Goal: Information Seeking & Learning: Learn about a topic

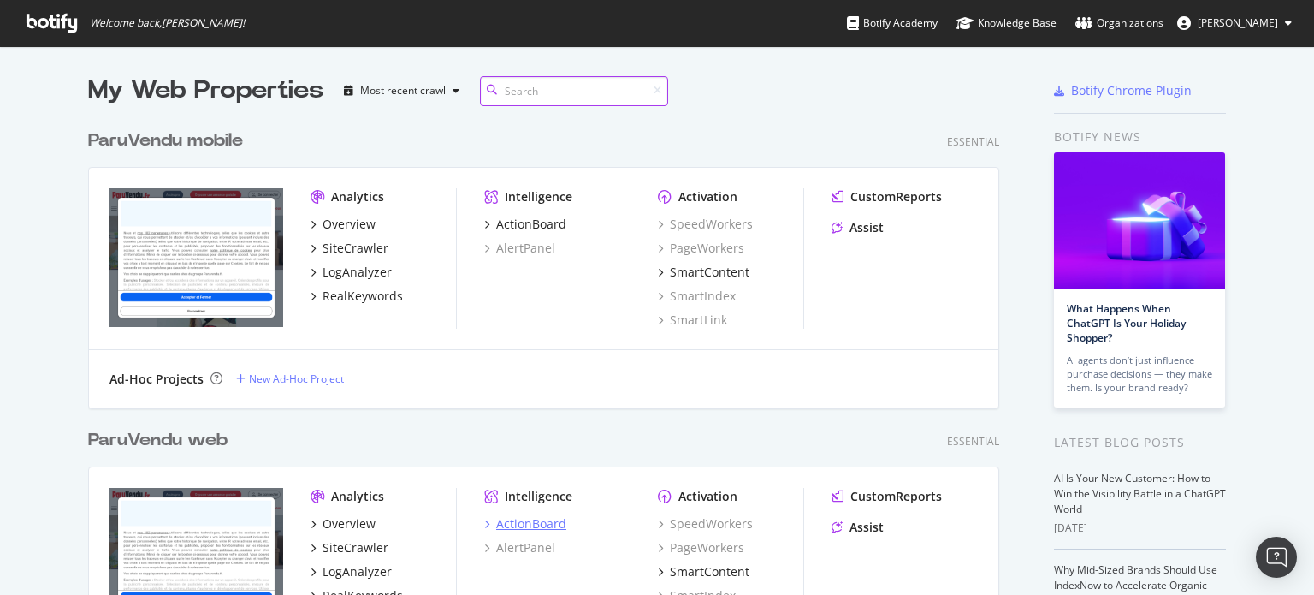
scroll to position [585, 912]
click at [199, 142] on div "ParuVendu mobile" at bounding box center [165, 140] width 155 height 25
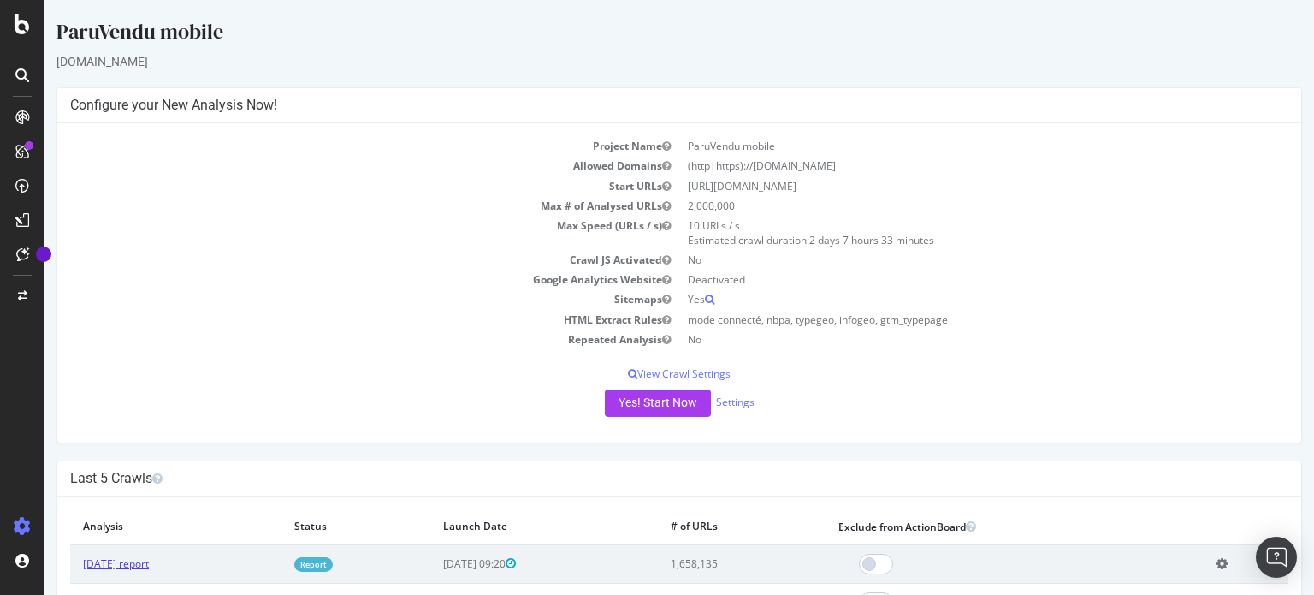
click at [135, 563] on link "[DATE] report" at bounding box center [116, 563] width 66 height 15
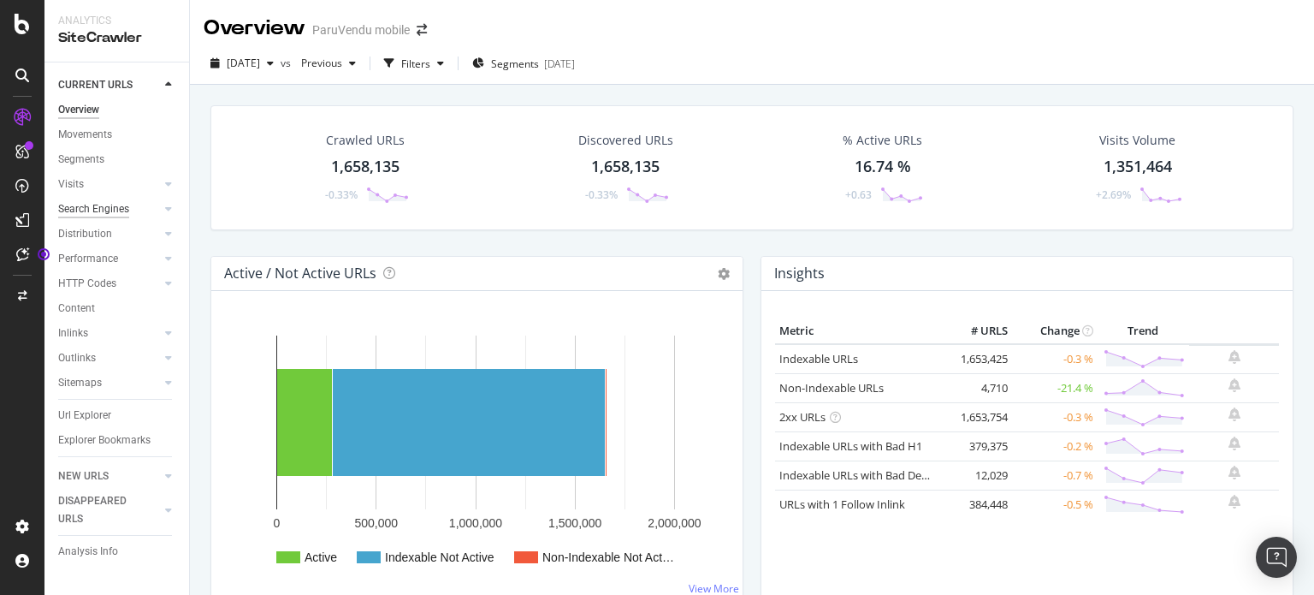
click at [90, 210] on div "Search Engines" at bounding box center [93, 209] width 71 height 18
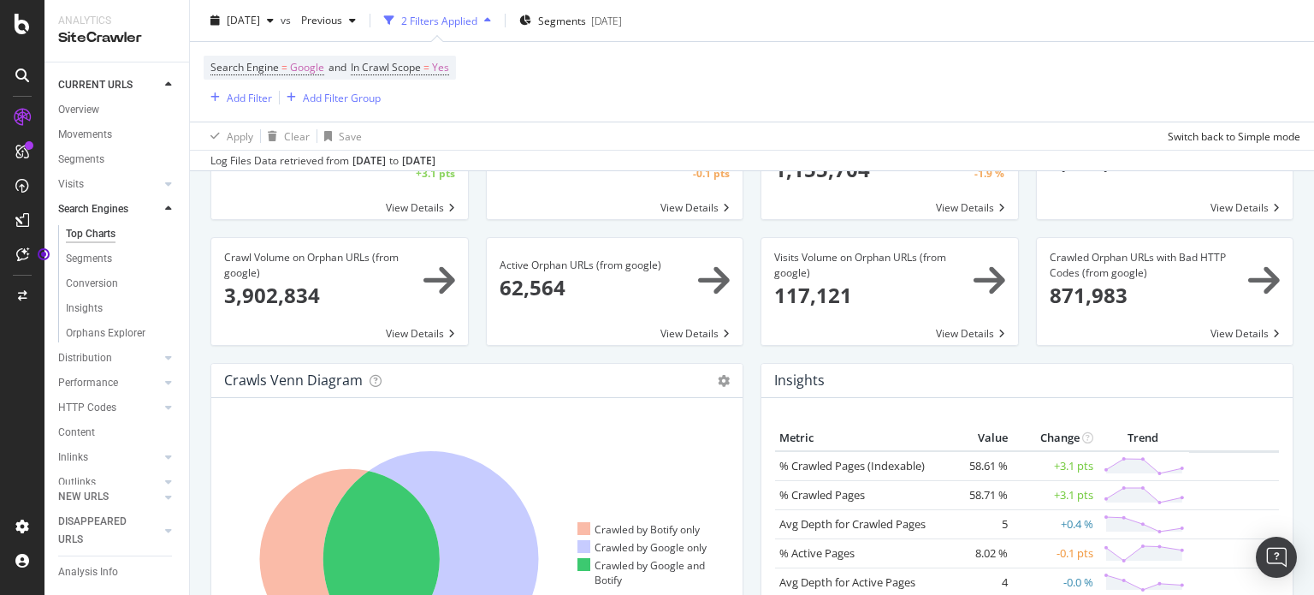
scroll to position [139, 0]
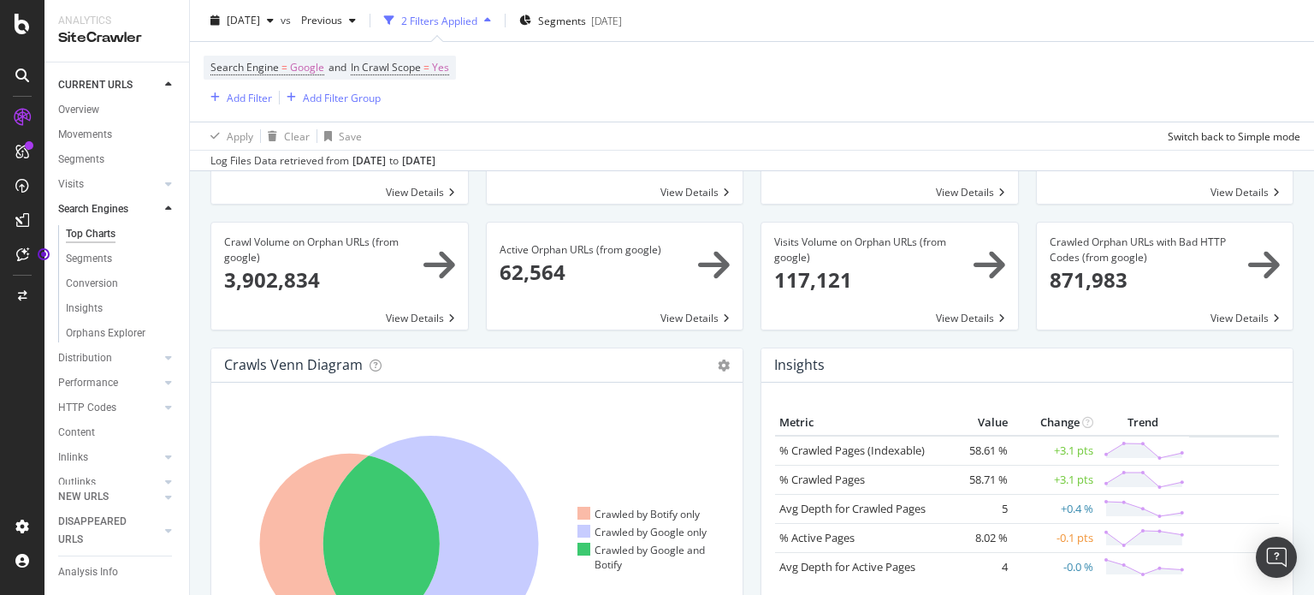
click at [291, 284] on span at bounding box center [339, 275] width 257 height 107
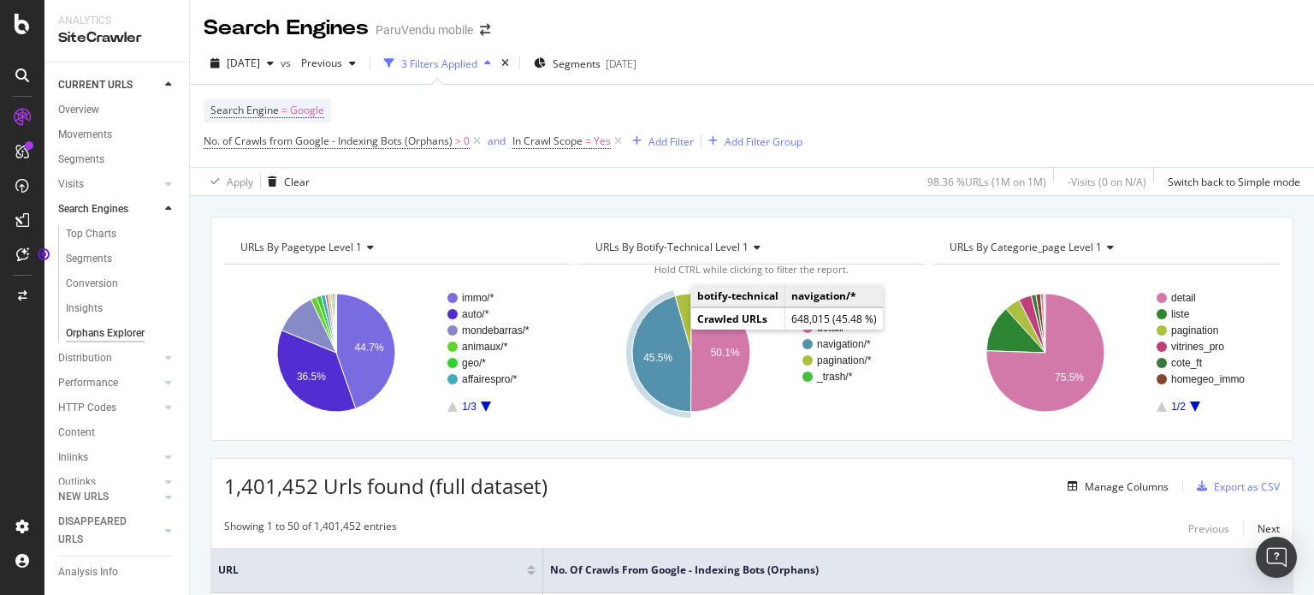
click at [660, 336] on icon "A chart." at bounding box center [661, 354] width 59 height 116
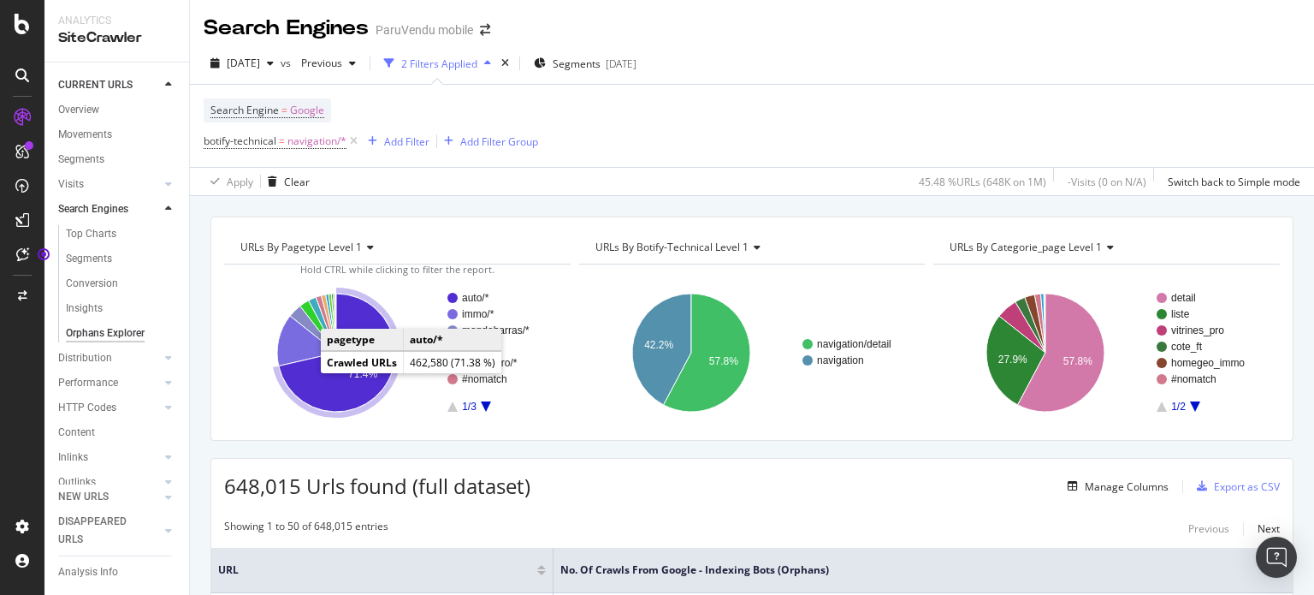
click at [335, 390] on icon "A chart." at bounding box center [337, 352] width 116 height 118
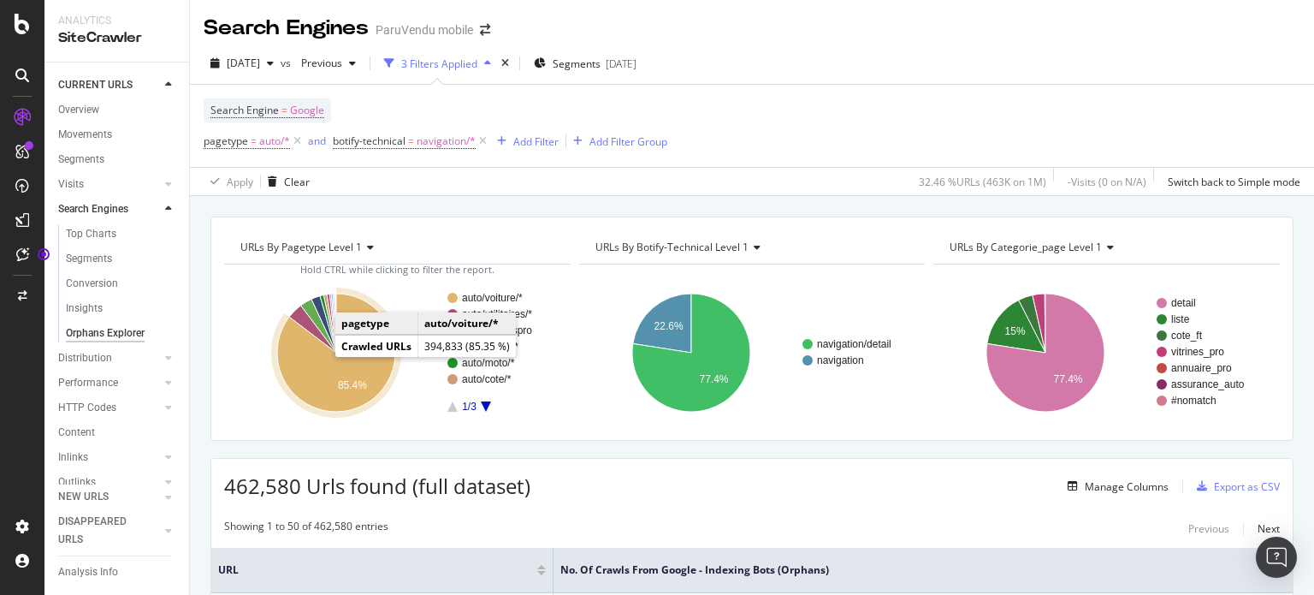
click at [322, 375] on icon "A chart." at bounding box center [336, 352] width 118 height 118
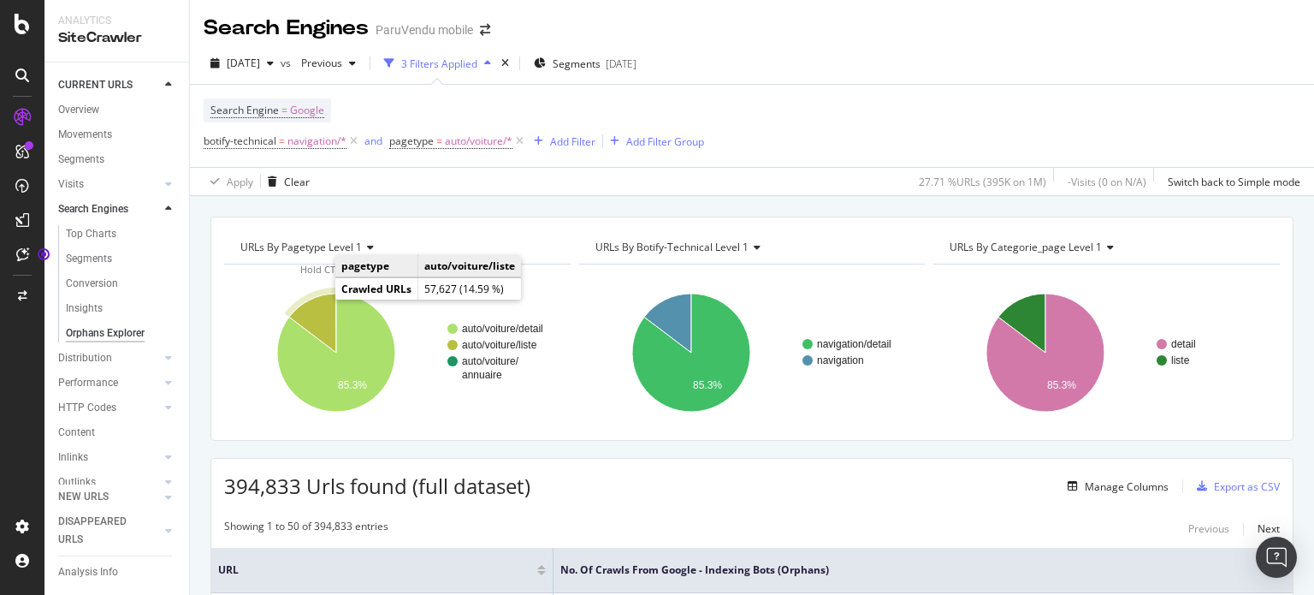
click at [315, 313] on icon "A chart." at bounding box center [312, 322] width 47 height 59
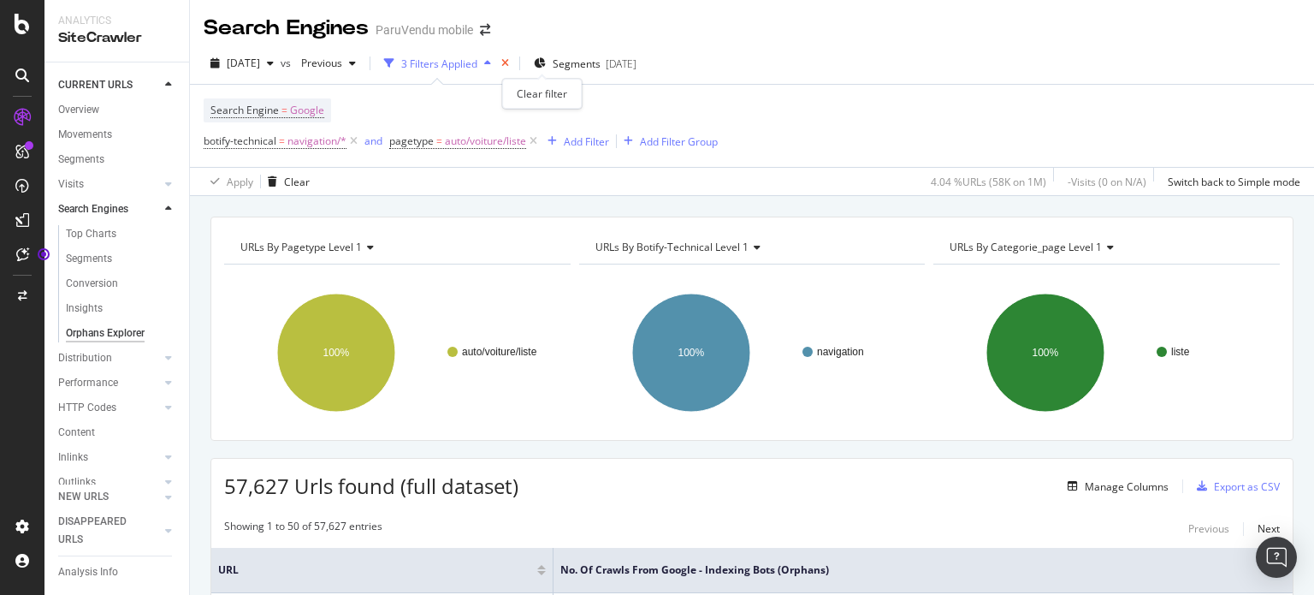
click at [509, 62] on icon "times" at bounding box center [505, 63] width 8 height 10
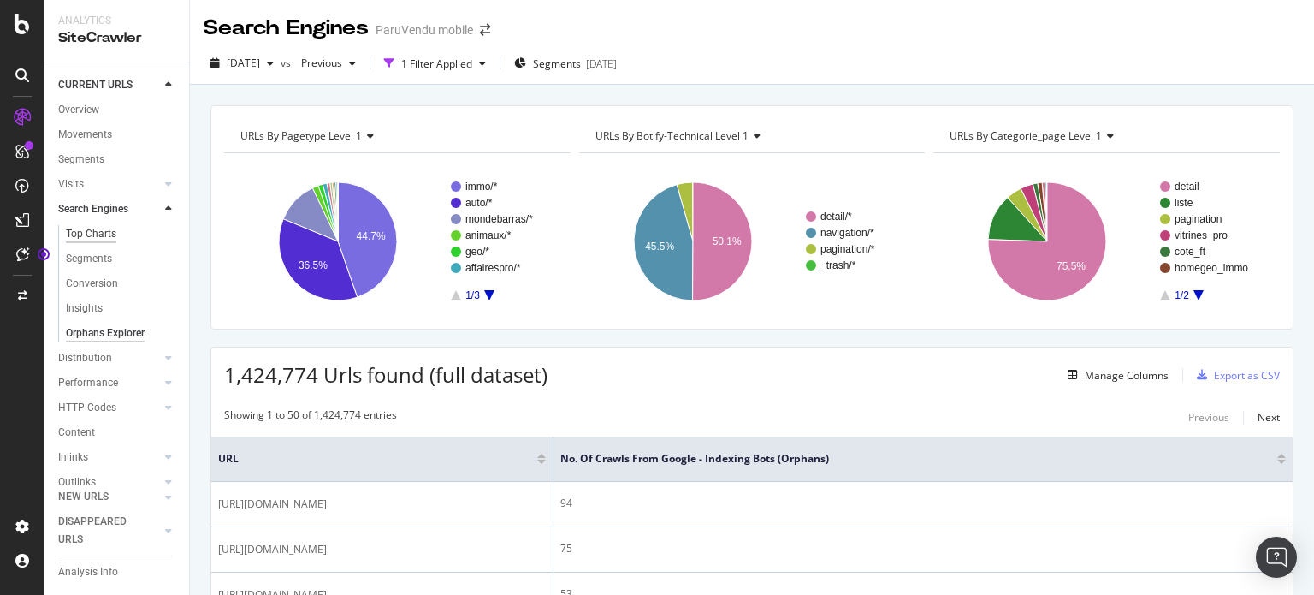
click at [104, 235] on div "Top Charts" at bounding box center [91, 234] width 50 height 18
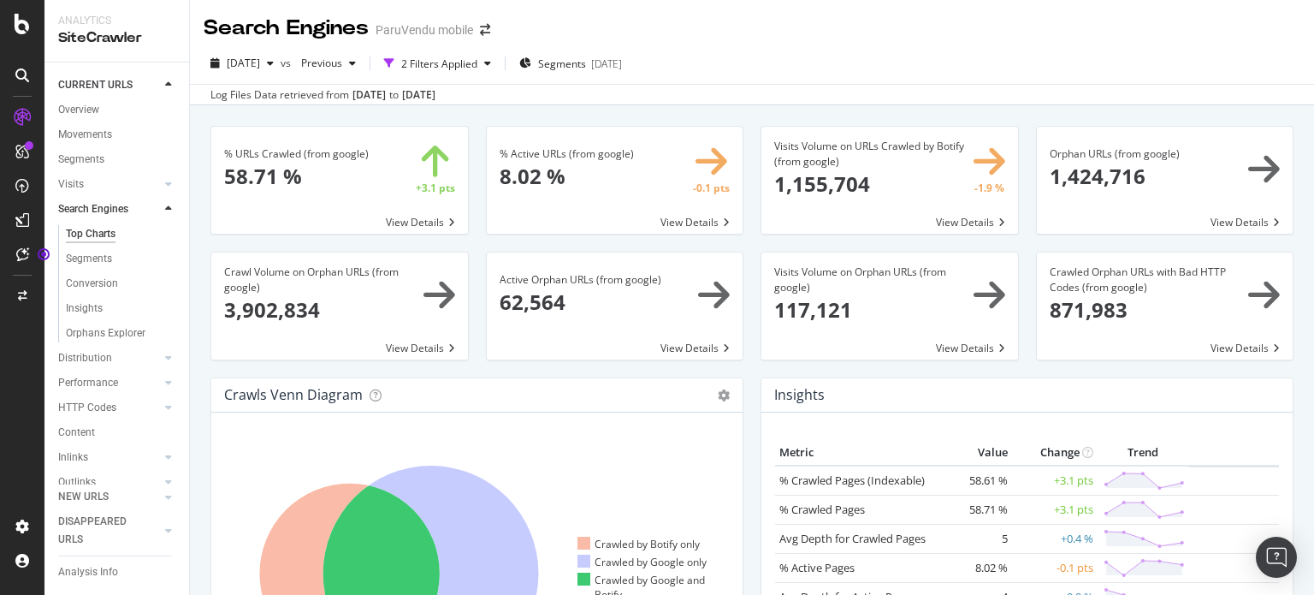
click at [412, 346] on span at bounding box center [339, 305] width 257 height 107
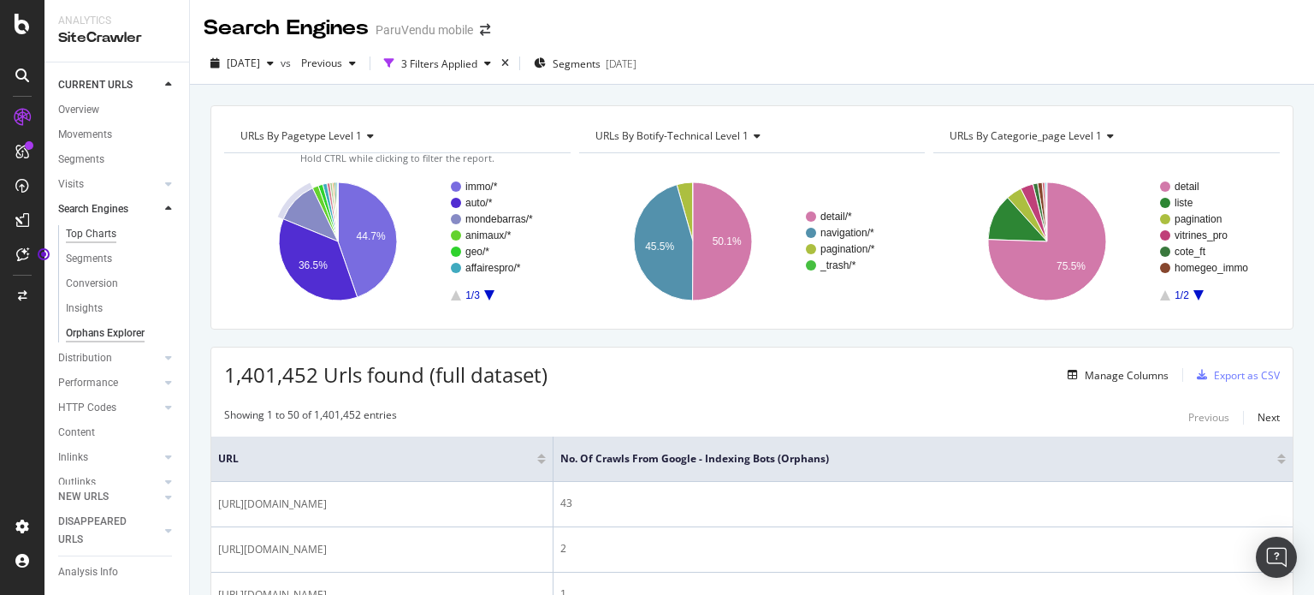
click at [103, 239] on div "Top Charts" at bounding box center [91, 234] width 50 height 18
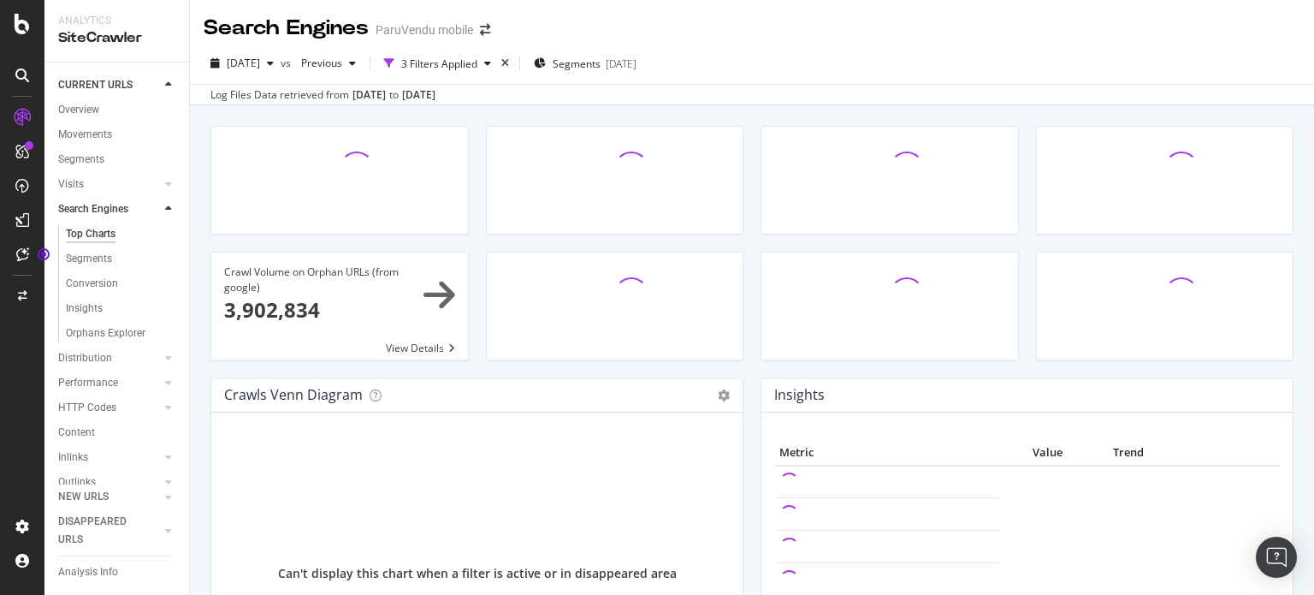
click at [418, 344] on span at bounding box center [339, 305] width 257 height 107
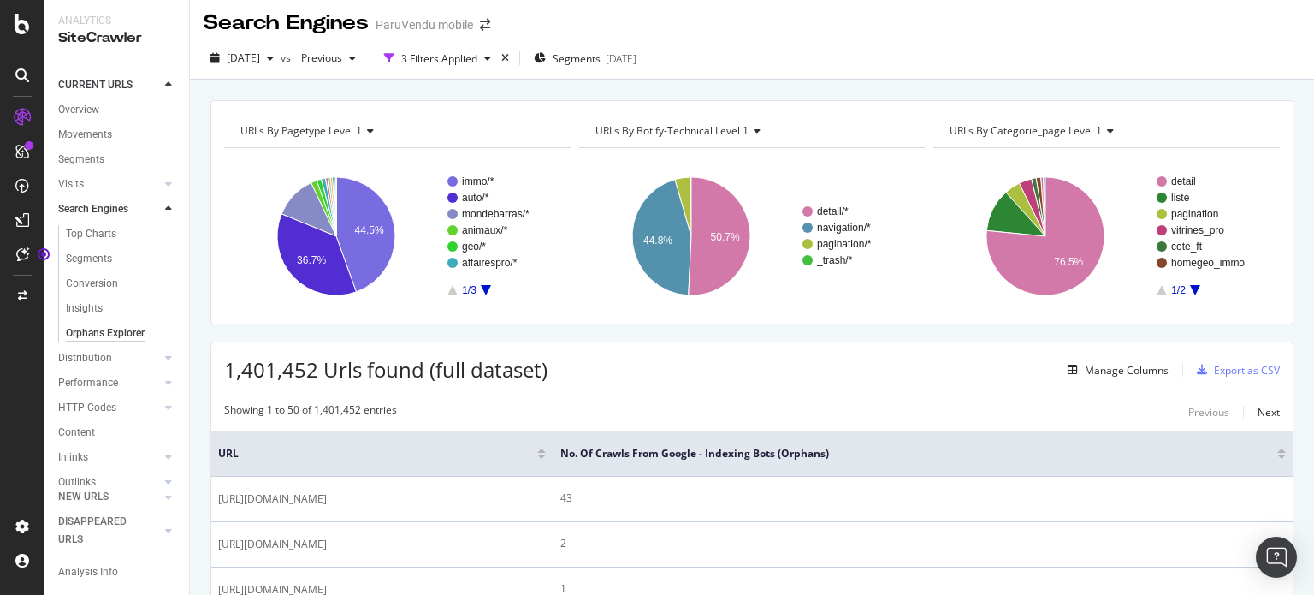
scroll to position [2, 0]
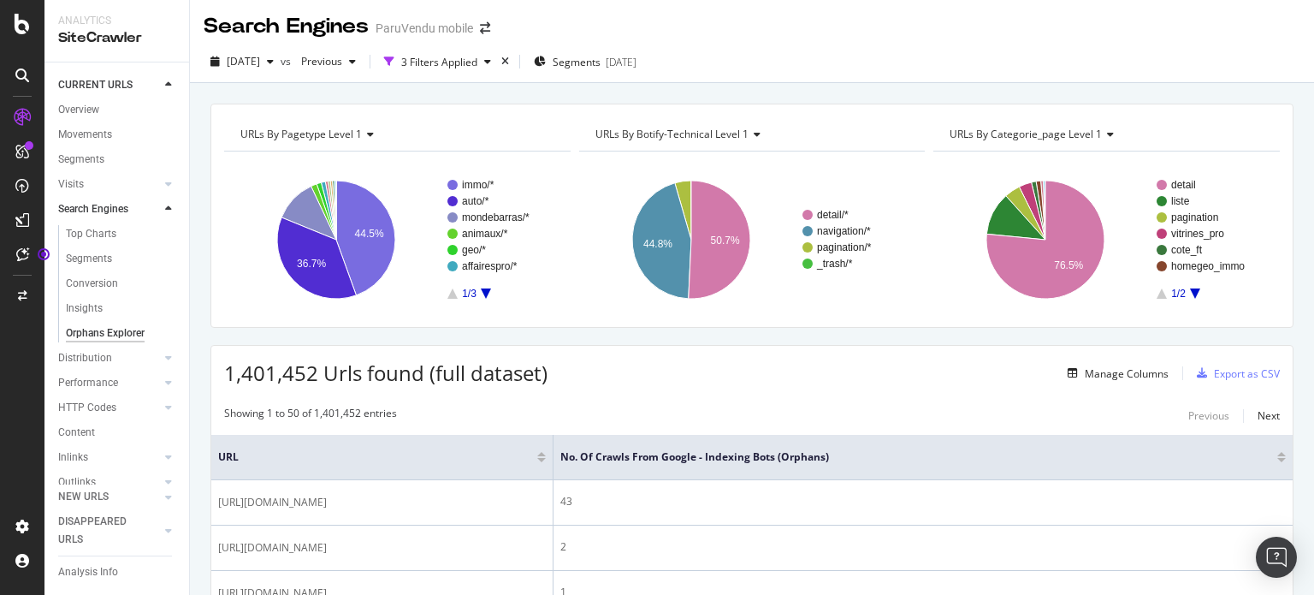
click at [1277, 458] on div at bounding box center [1281, 460] width 9 height 4
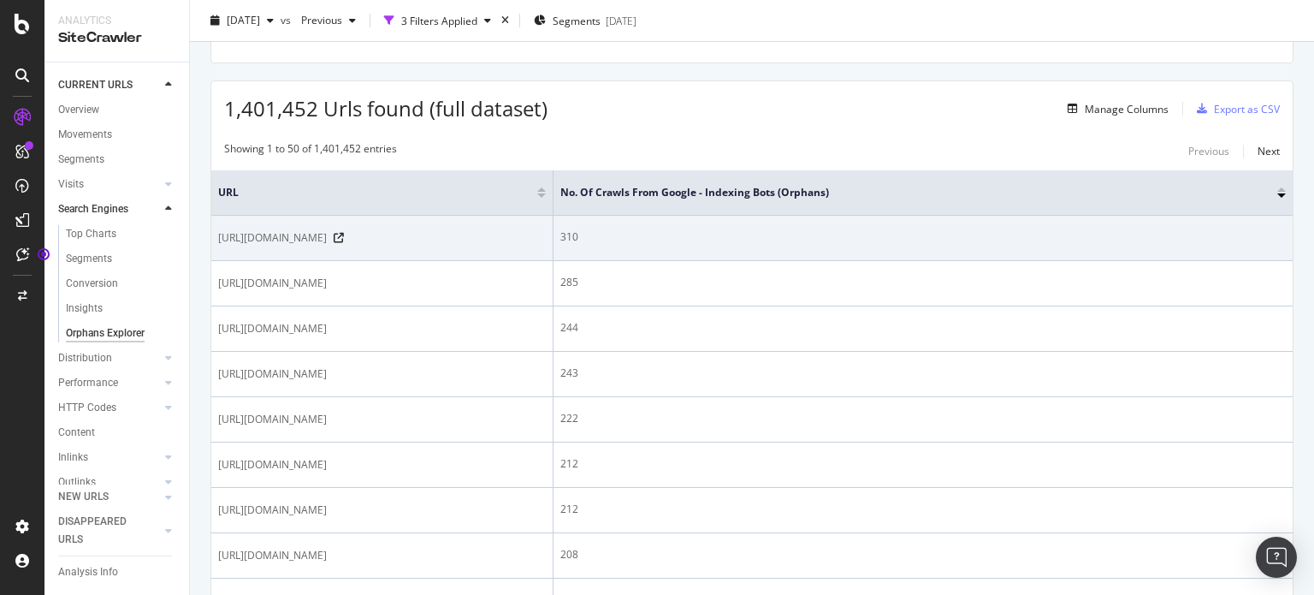
scroll to position [267, 0]
click at [344, 242] on icon at bounding box center [339, 237] width 10 height 10
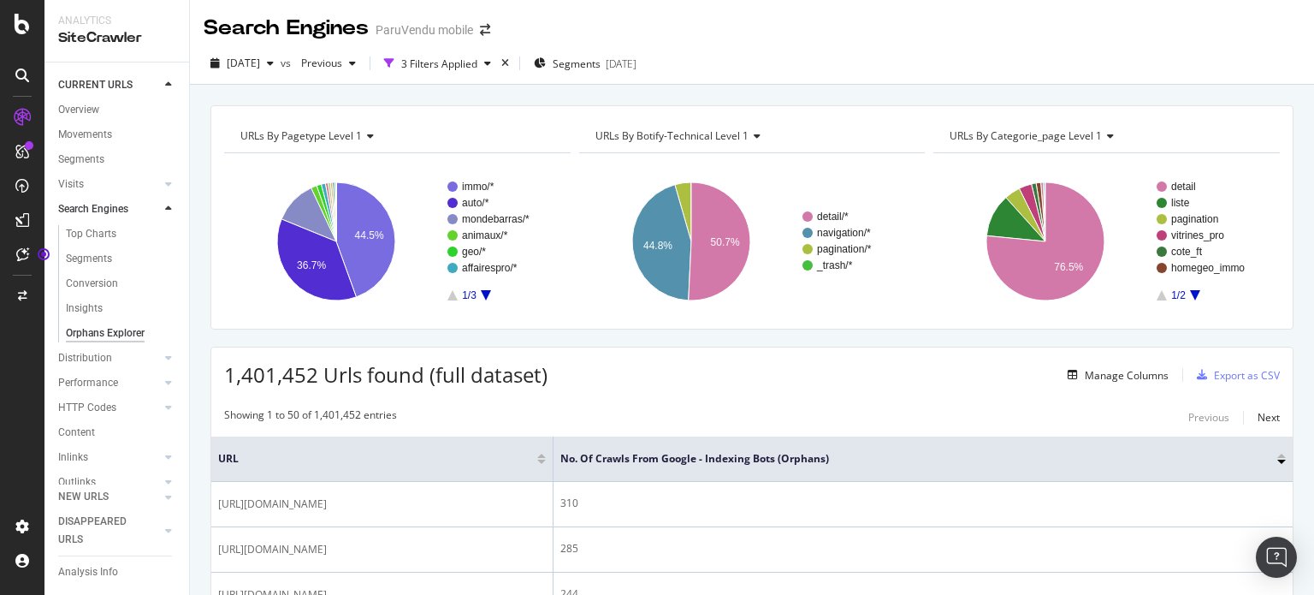
scroll to position [121, 0]
click at [74, 427] on div "Url Explorer" at bounding box center [84, 436] width 53 height 18
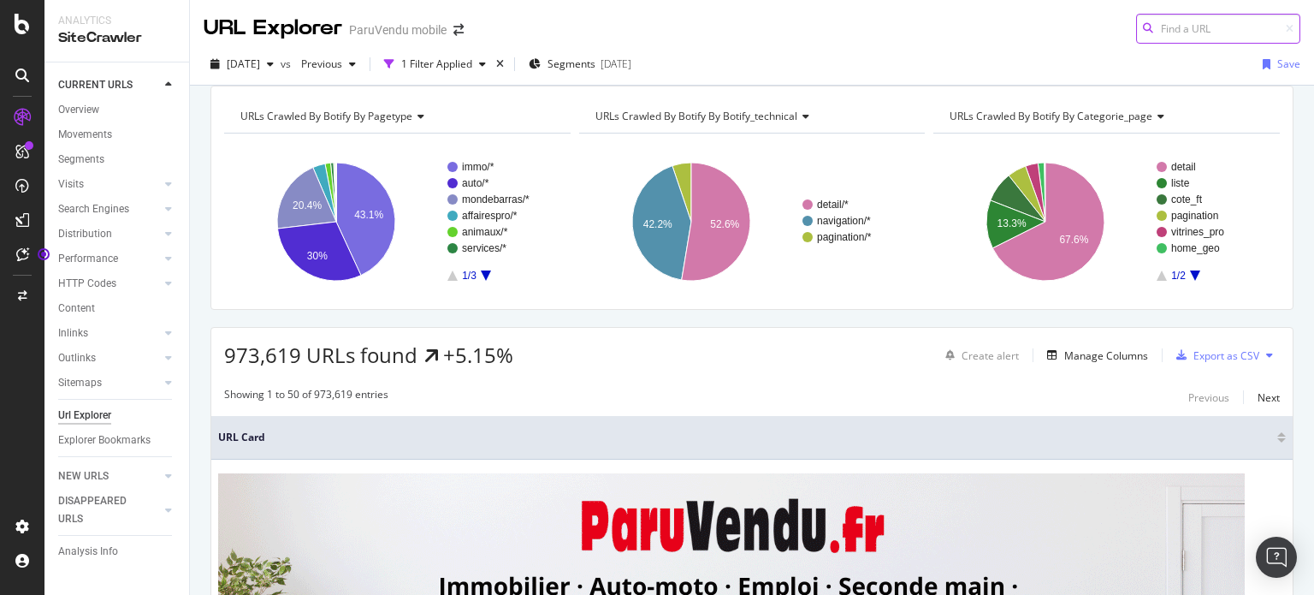
paste input "[URL][DOMAIN_NAME]"
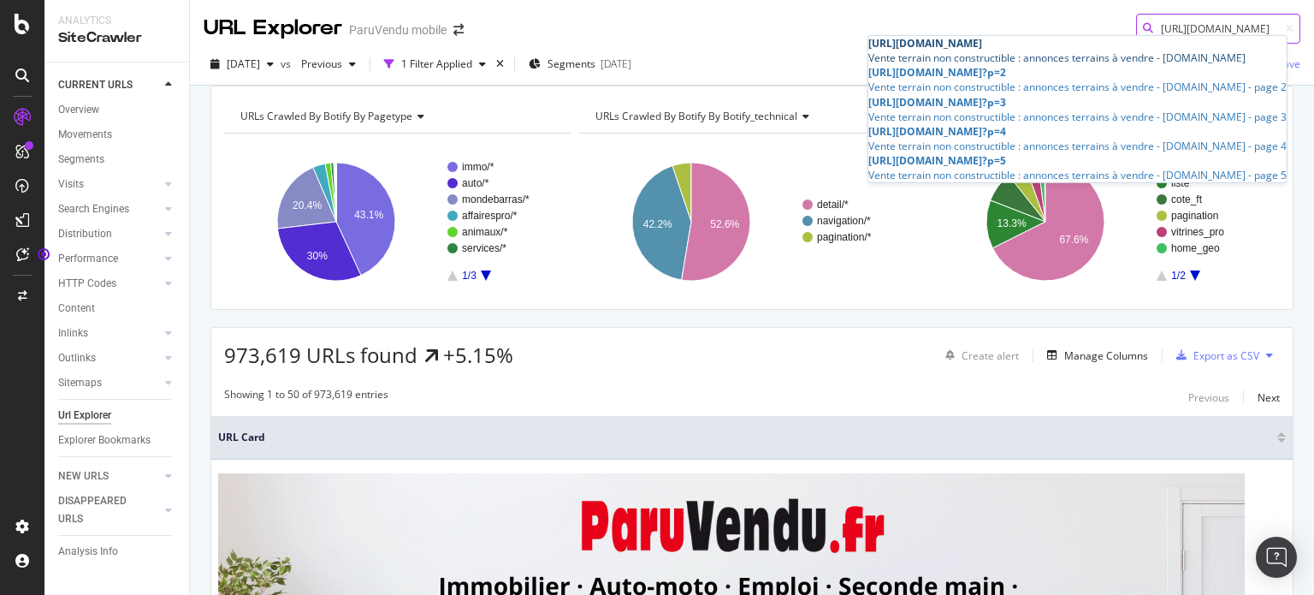
type input "[URL][DOMAIN_NAME]"
click at [1052, 50] on div "[URL][DOMAIN_NAME]" at bounding box center [1077, 43] width 418 height 15
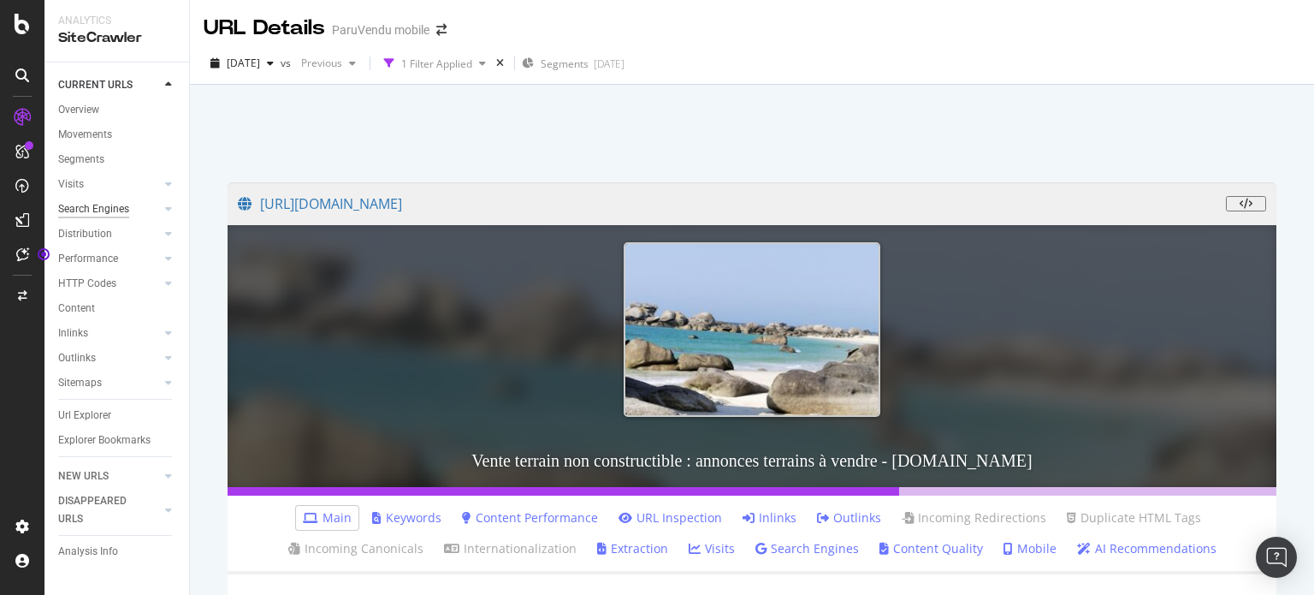
click at [68, 206] on div "Search Engines" at bounding box center [93, 209] width 71 height 18
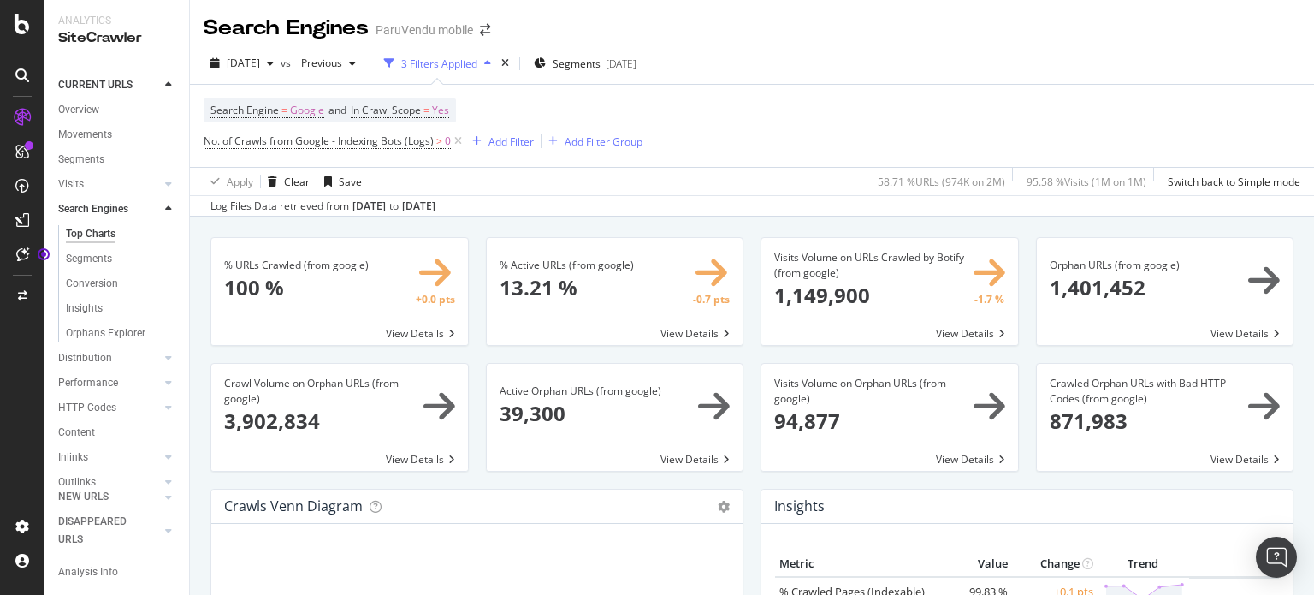
click at [418, 457] on span at bounding box center [339, 417] width 257 height 107
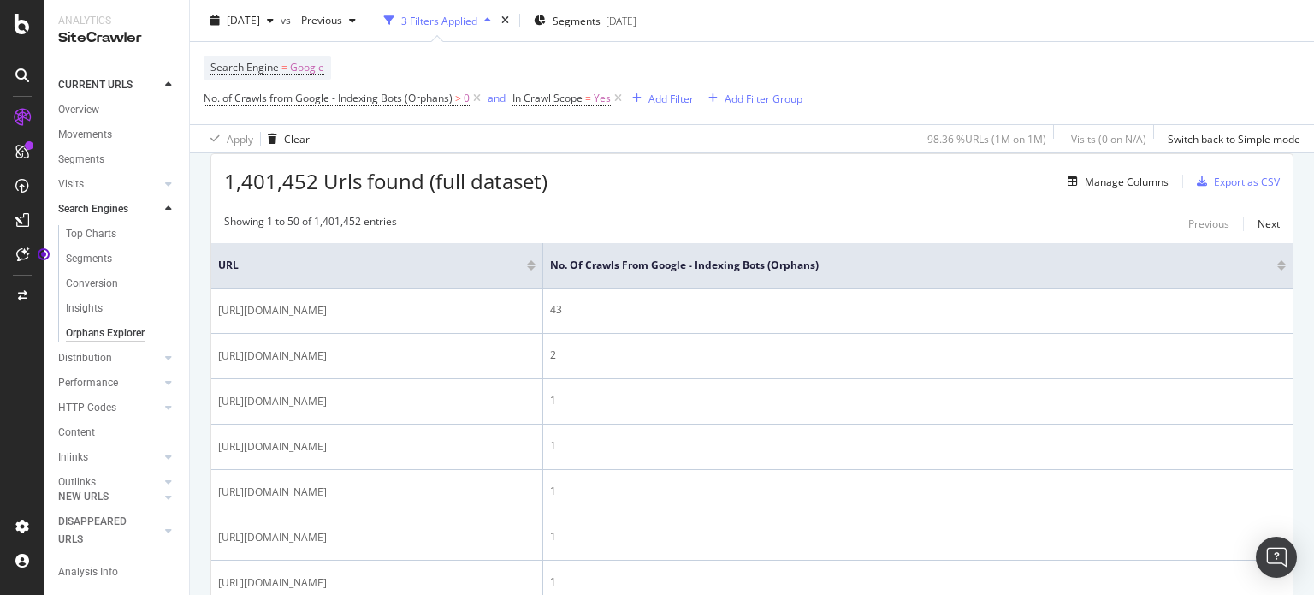
scroll to position [294, 0]
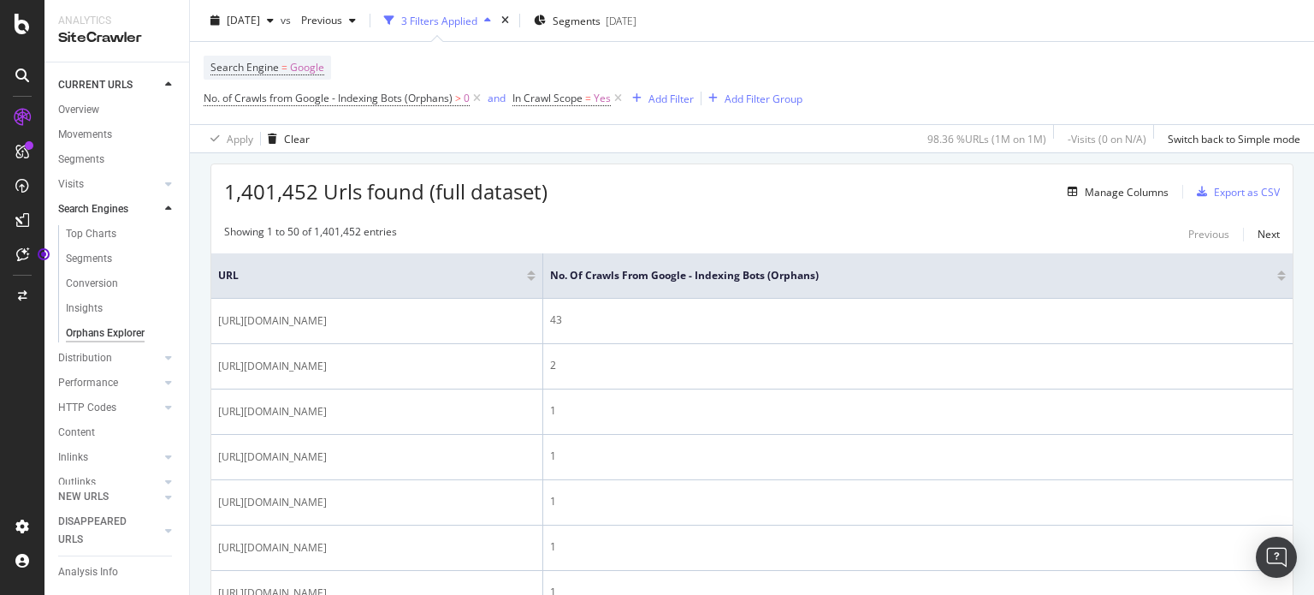
click at [1277, 276] on div at bounding box center [1281, 278] width 9 height 4
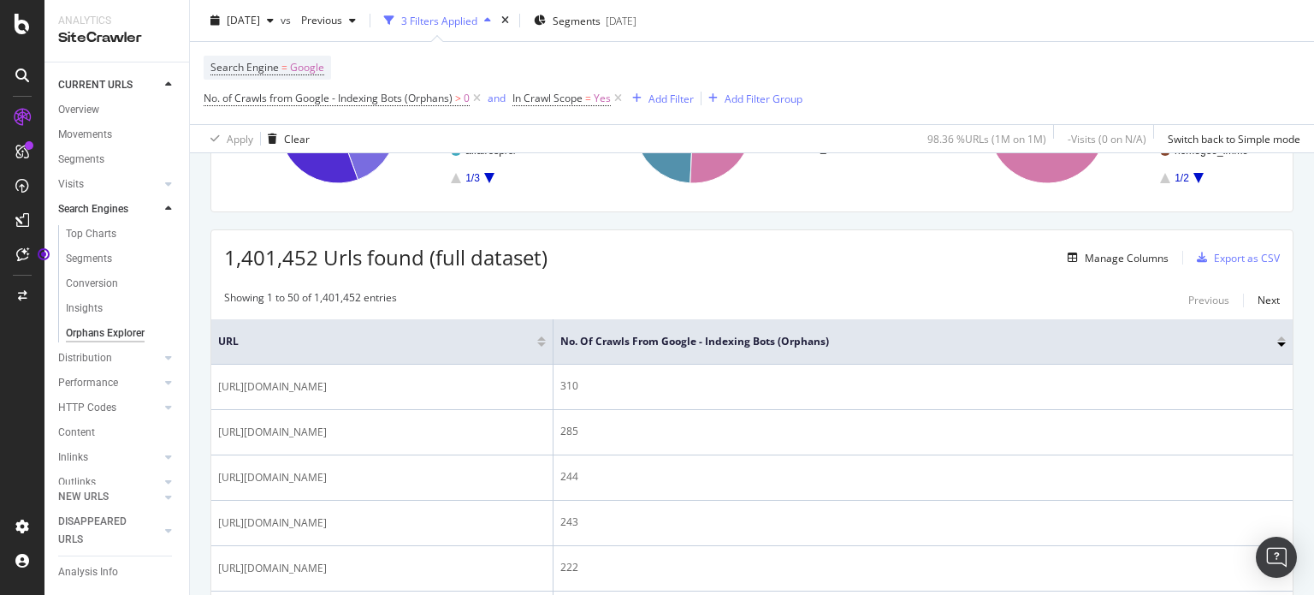
scroll to position [229, 0]
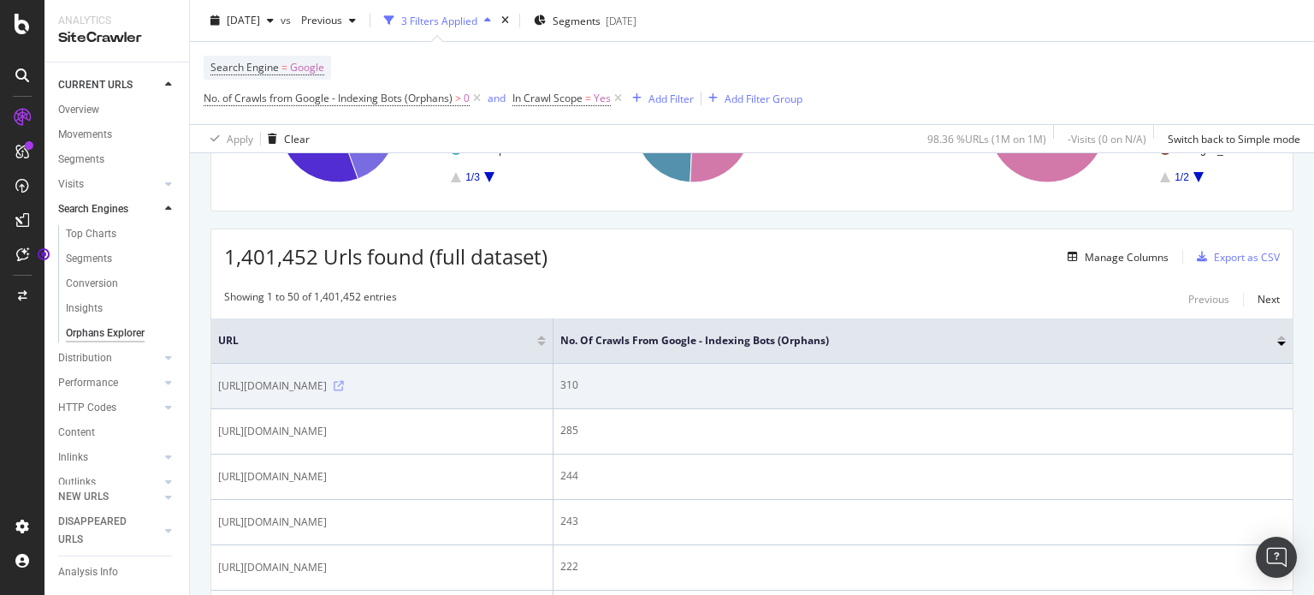
click at [344, 391] on icon at bounding box center [339, 386] width 10 height 10
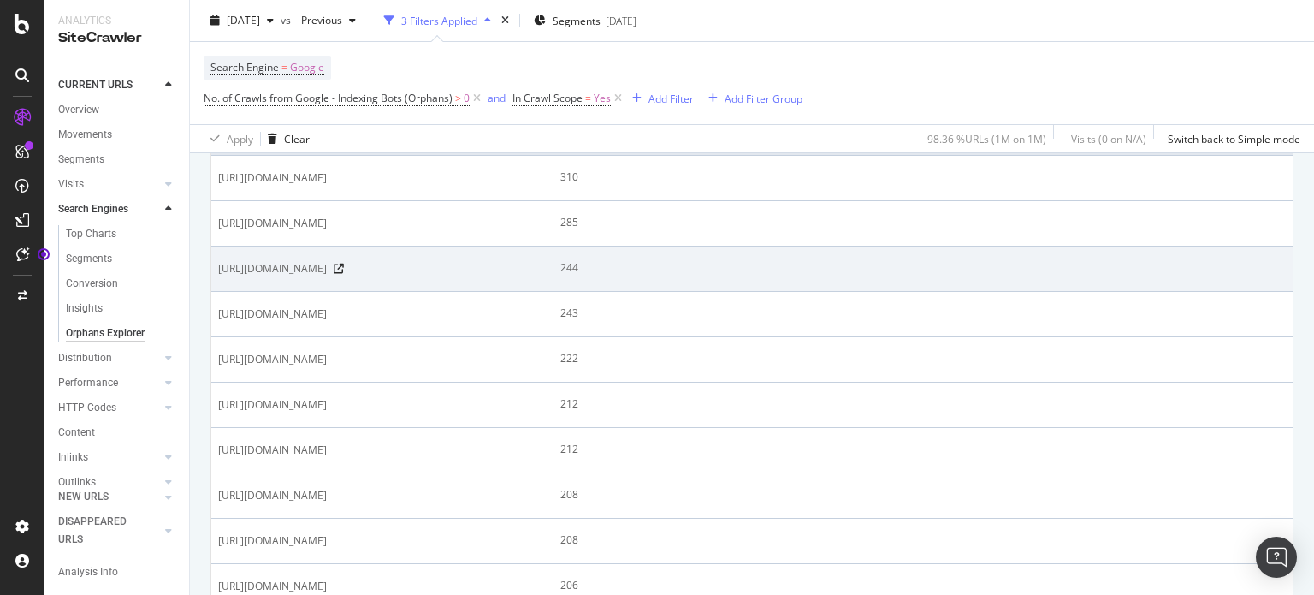
scroll to position [438, 0]
click at [344, 273] on icon at bounding box center [339, 268] width 10 height 10
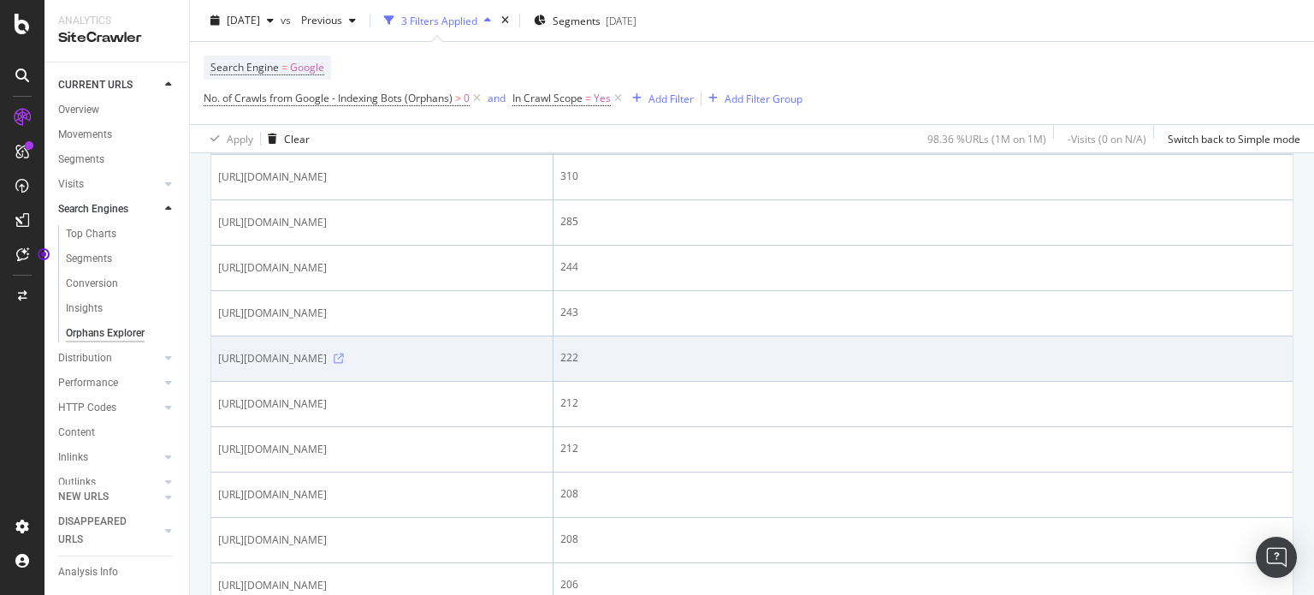
click at [344, 364] on icon at bounding box center [339, 358] width 10 height 10
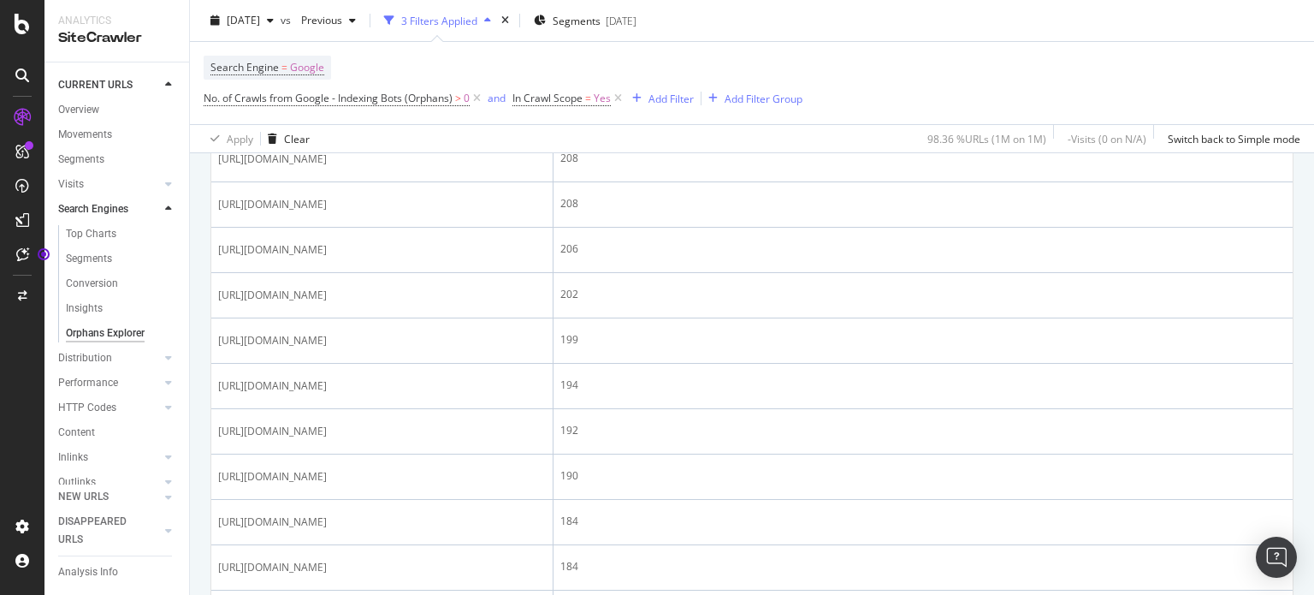
scroll to position [777, 0]
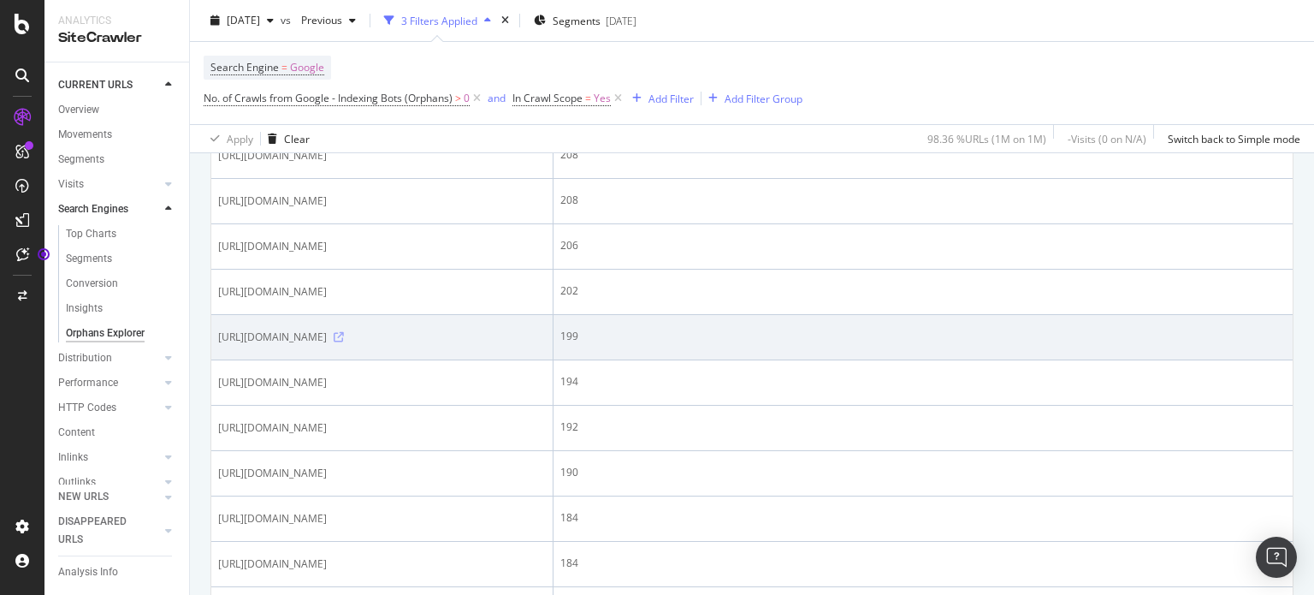
click at [344, 342] on icon at bounding box center [339, 337] width 10 height 10
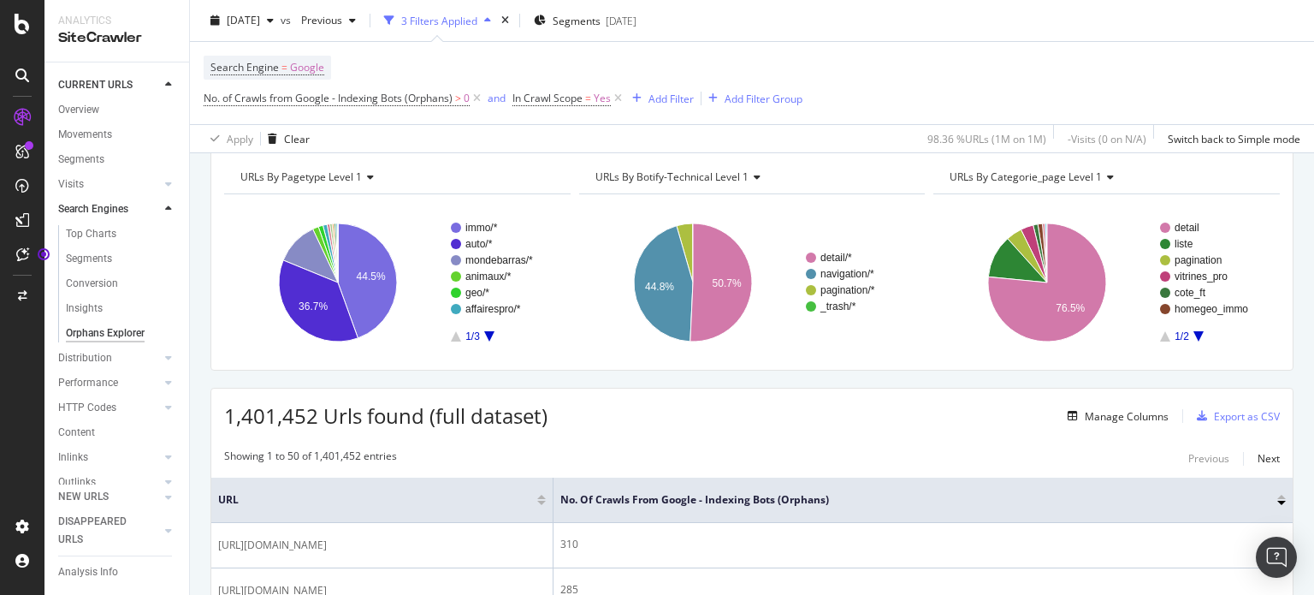
scroll to position [0, 0]
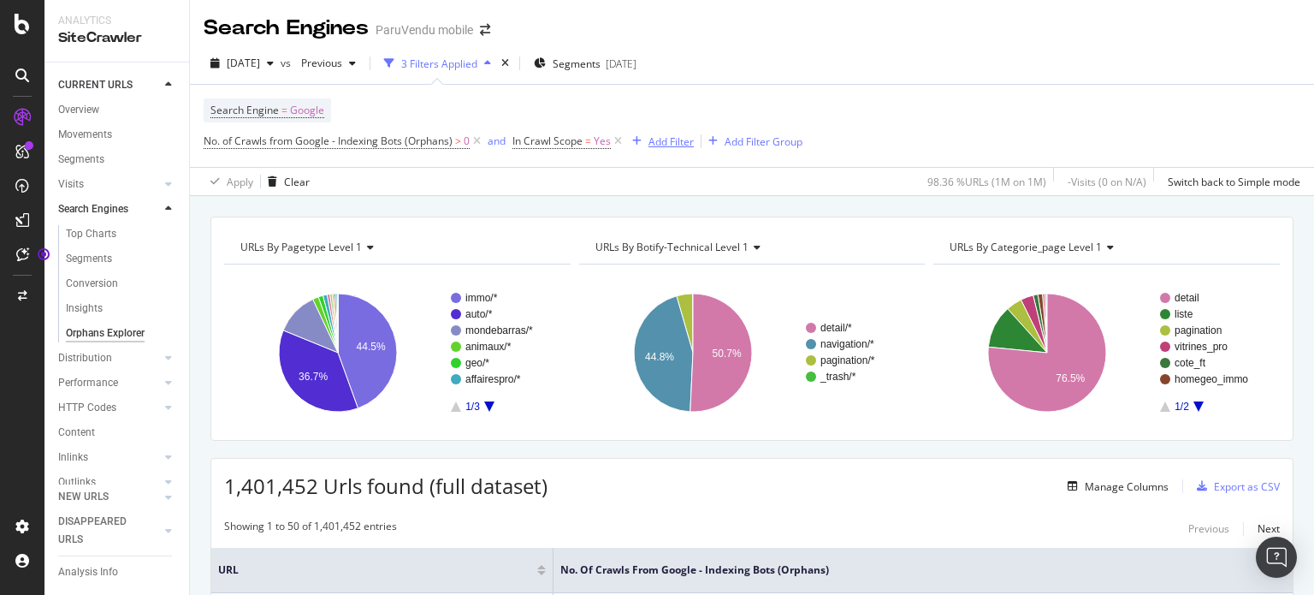
click at [655, 150] on div "Add Filter" at bounding box center [659, 141] width 68 height 19
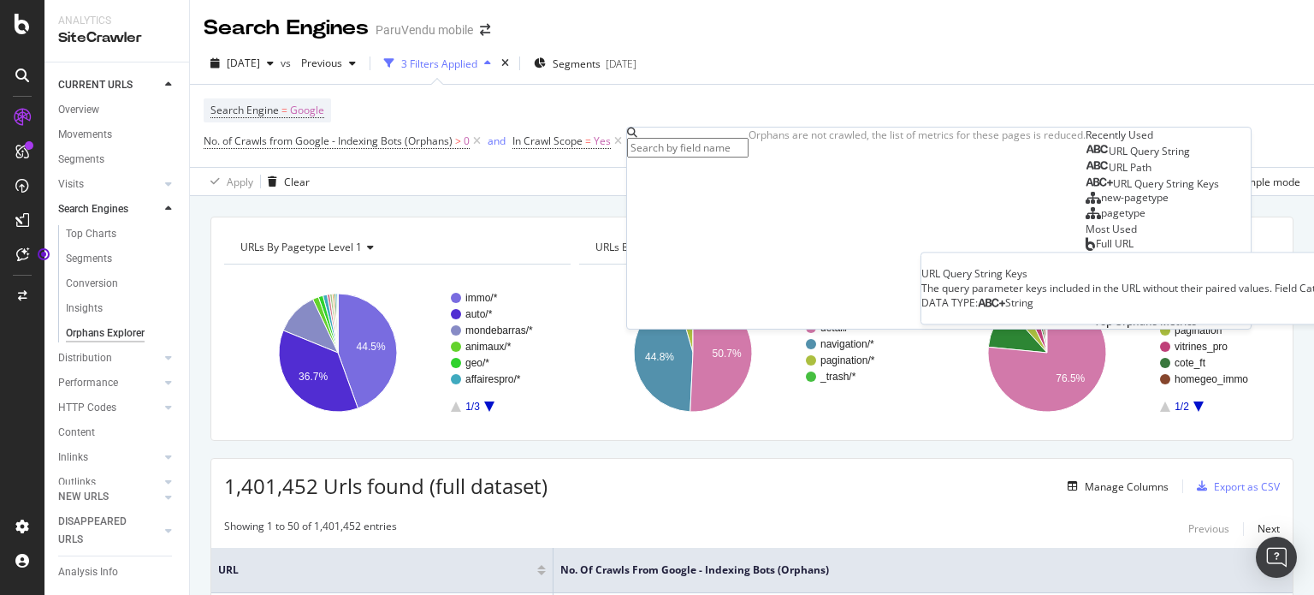
scroll to position [36, 0]
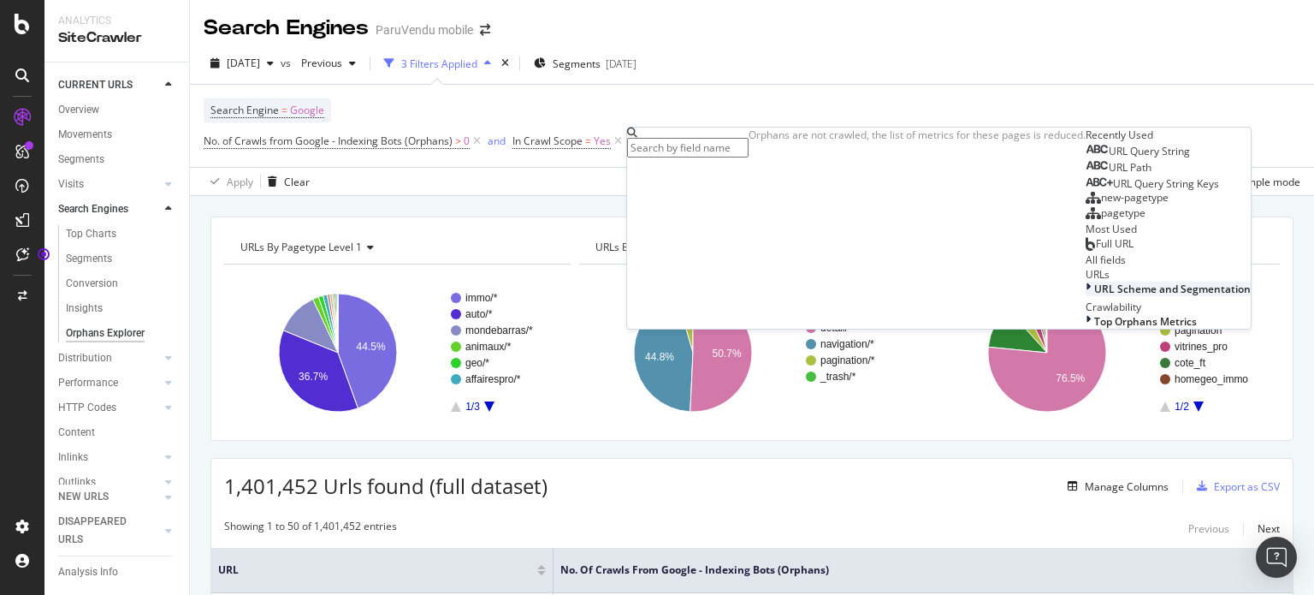
click at [1086, 296] on icon at bounding box center [1088, 289] width 5 height 15
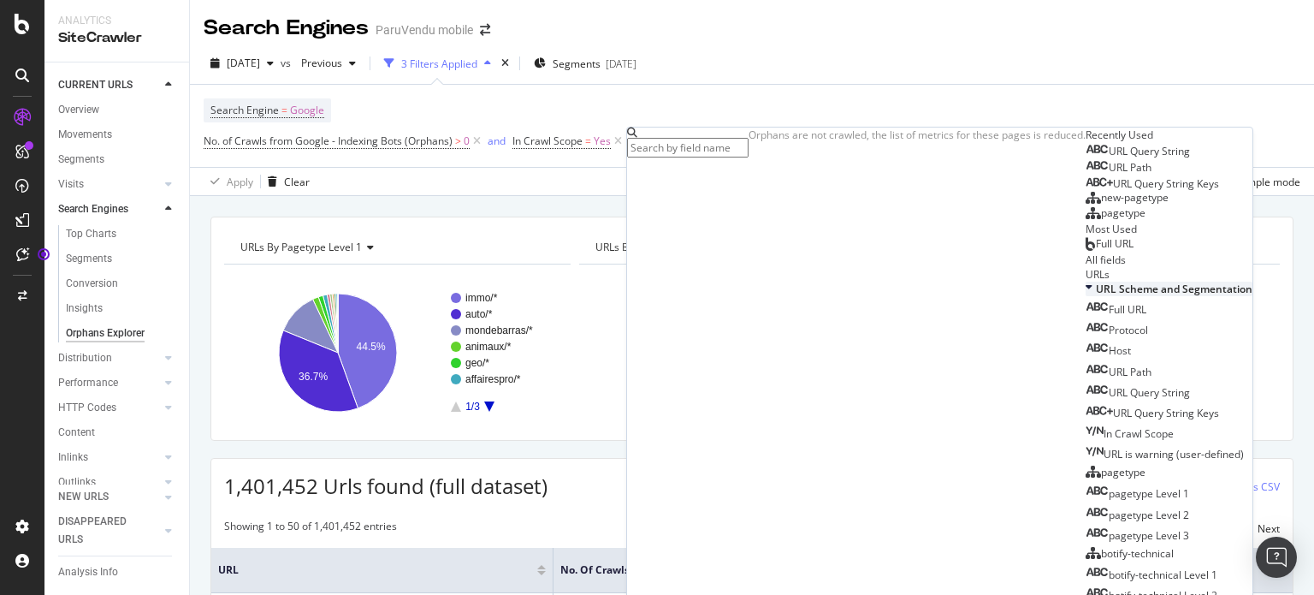
scroll to position [536, 0]
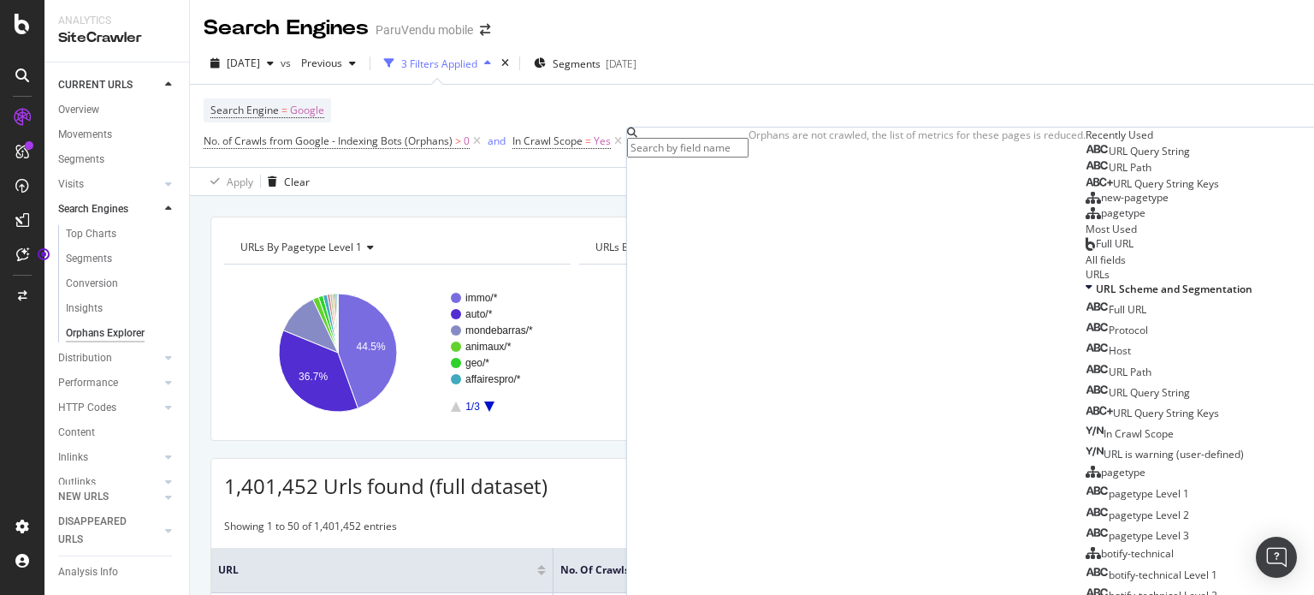
scroll to position [734, 0]
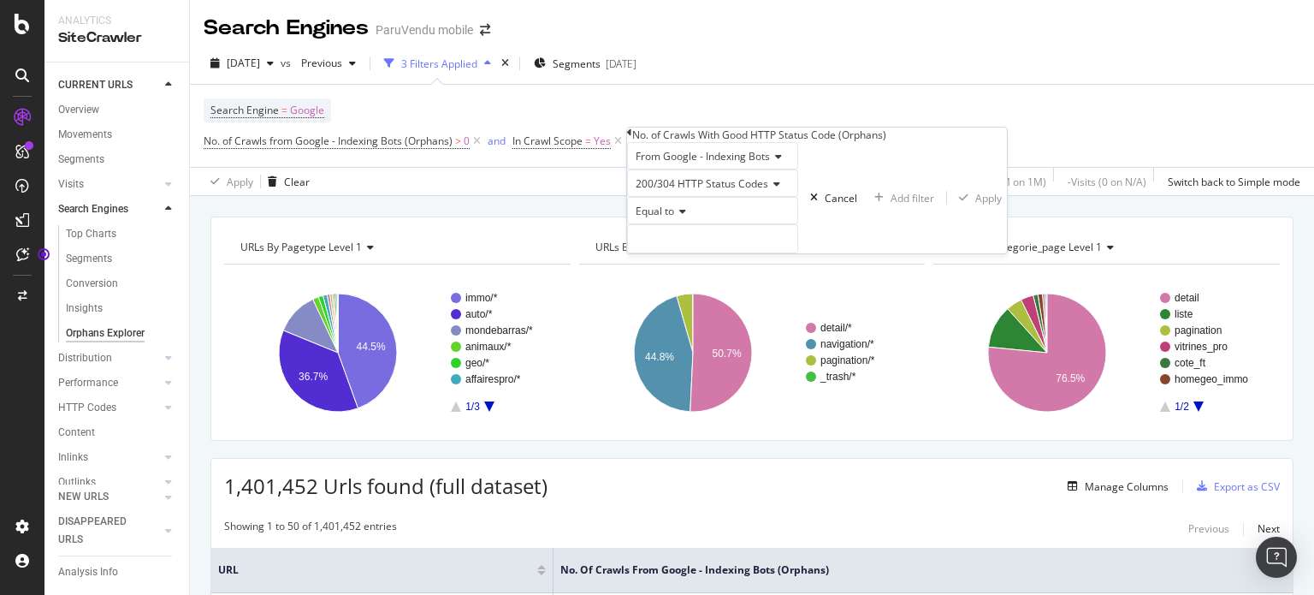
click at [667, 218] on span "Equal to" at bounding box center [655, 211] width 39 height 15
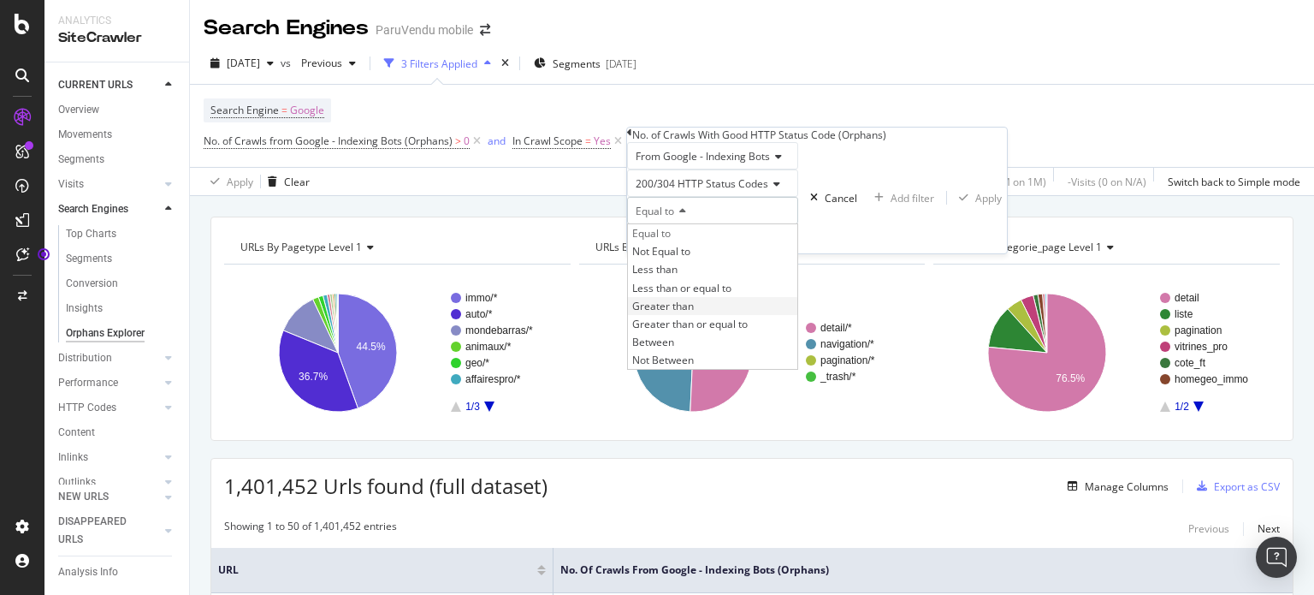
click at [674, 313] on span "Greater than" at bounding box center [663, 306] width 62 height 15
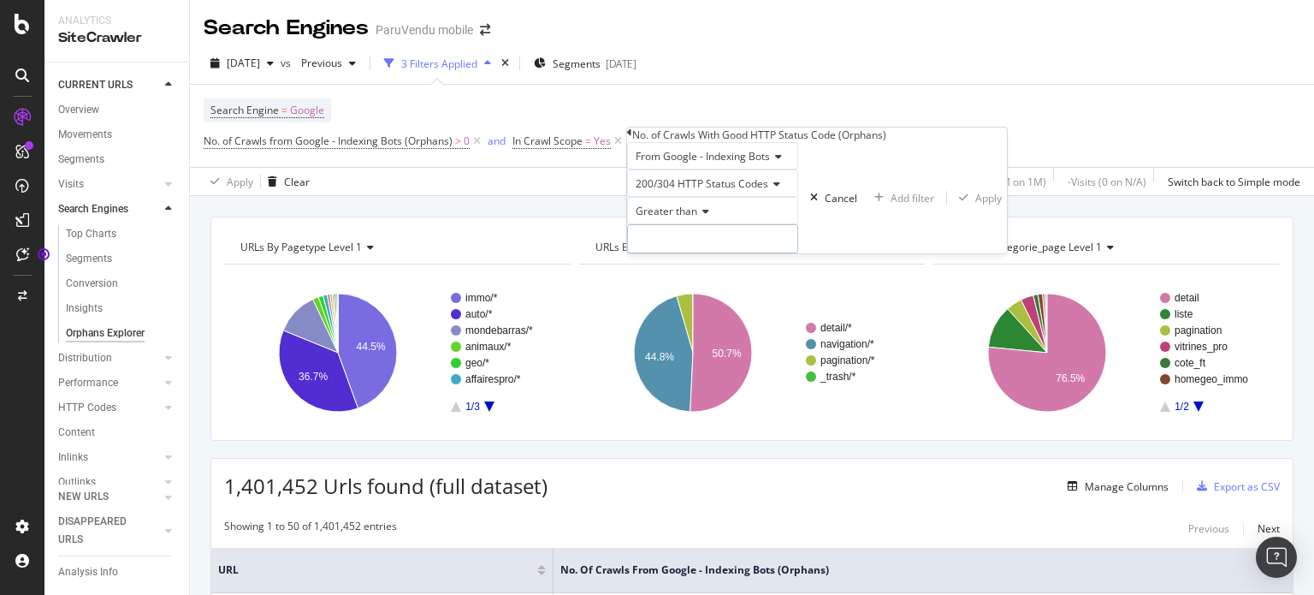
click at [674, 253] on input "number" at bounding box center [712, 238] width 171 height 29
type input "0"
click at [975, 205] on div "Apply" at bounding box center [988, 198] width 27 height 15
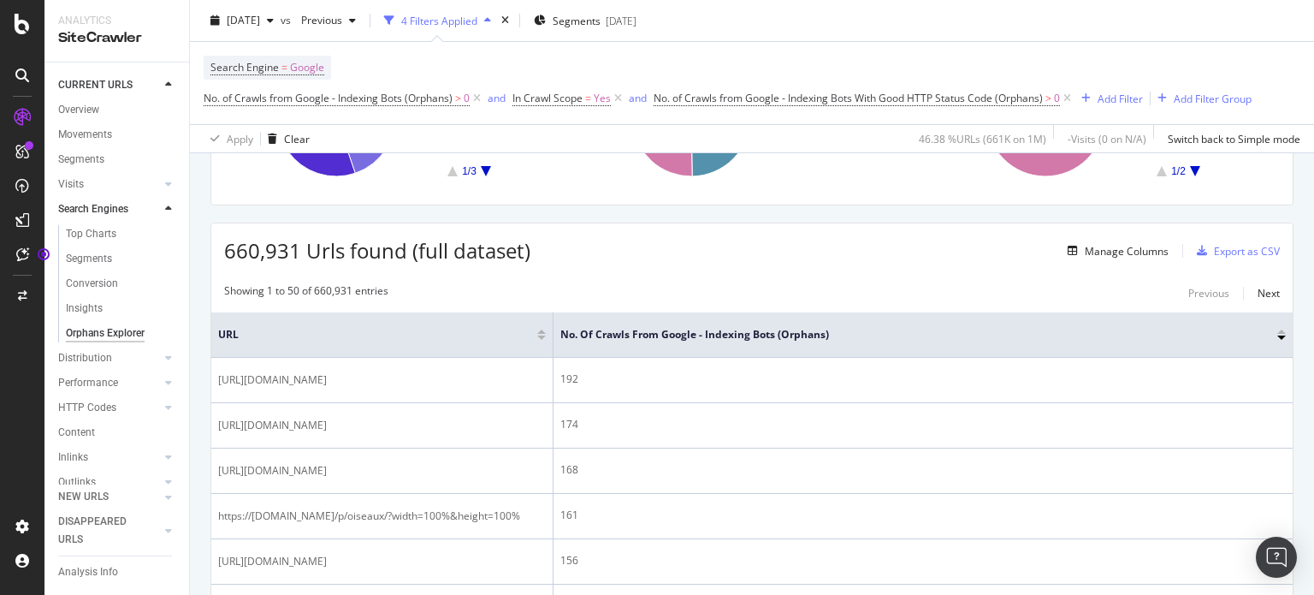
scroll to position [236, 0]
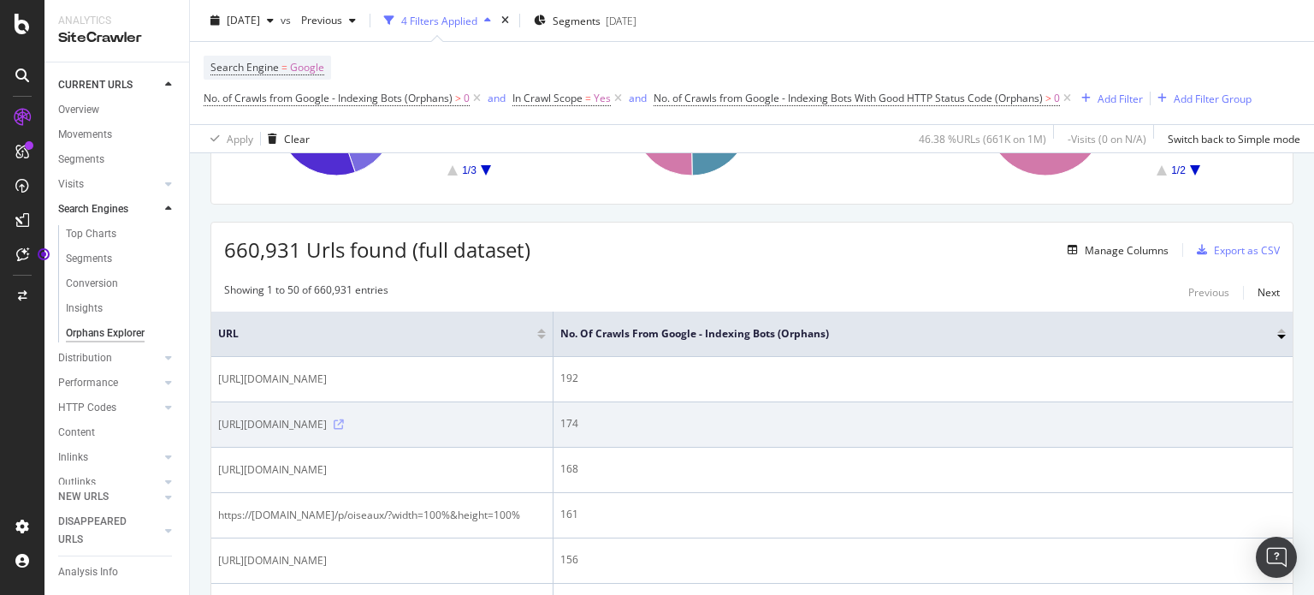
click at [344, 430] on icon at bounding box center [339, 424] width 10 height 10
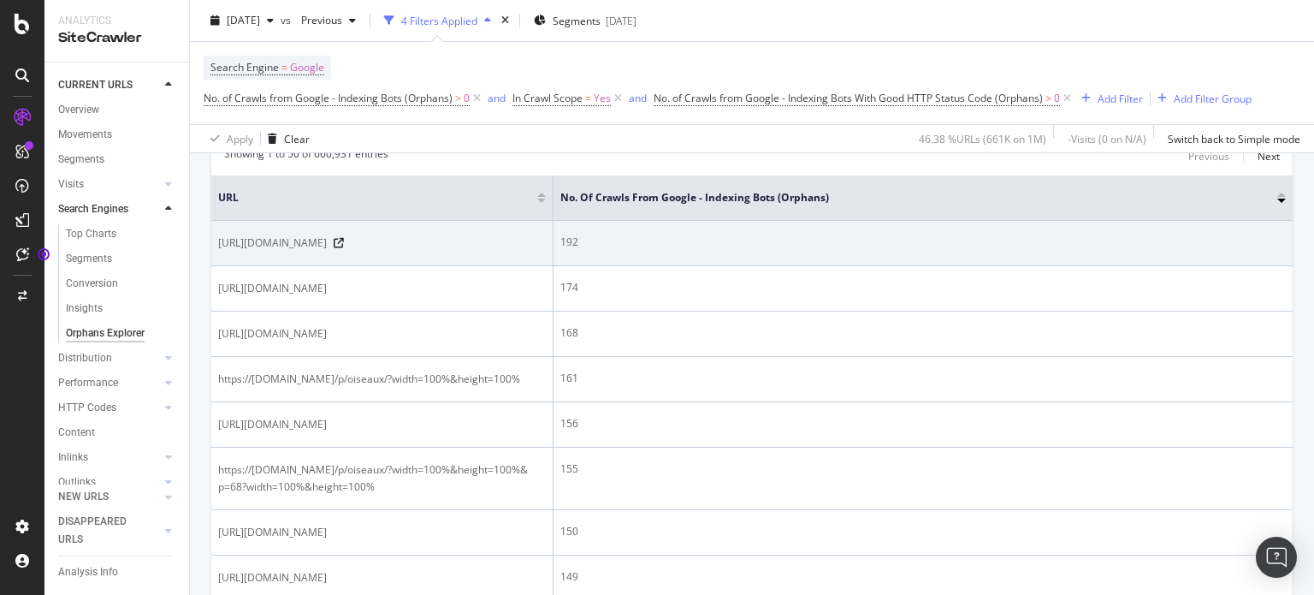
scroll to position [373, 0]
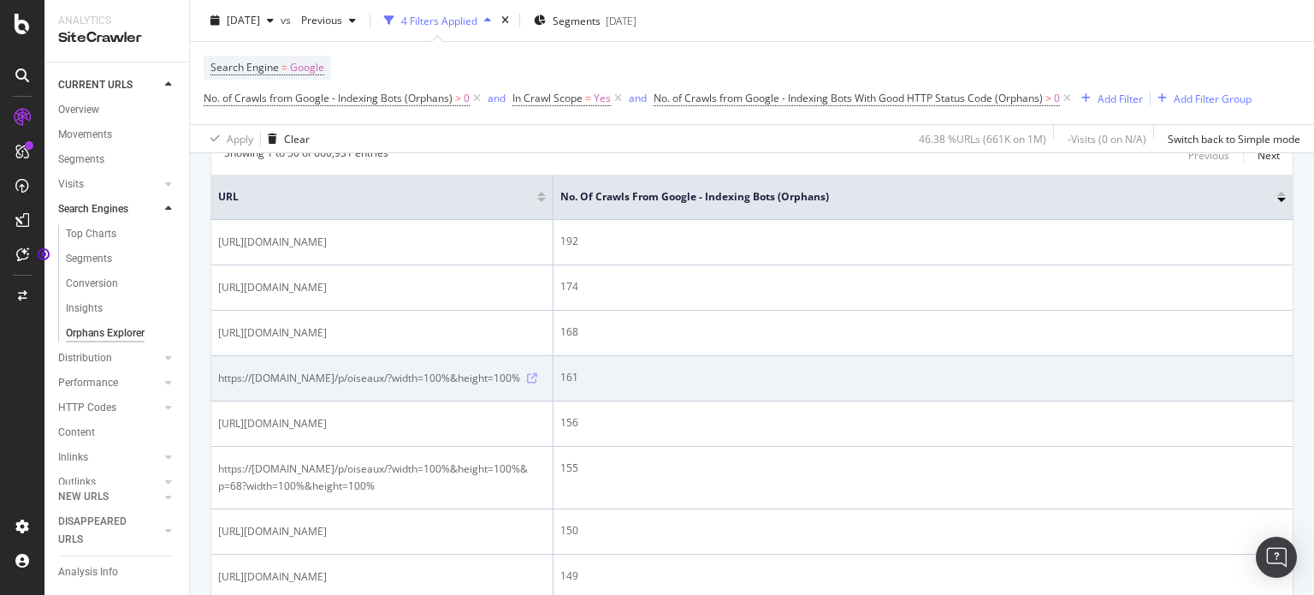
click at [537, 383] on icon at bounding box center [532, 378] width 10 height 10
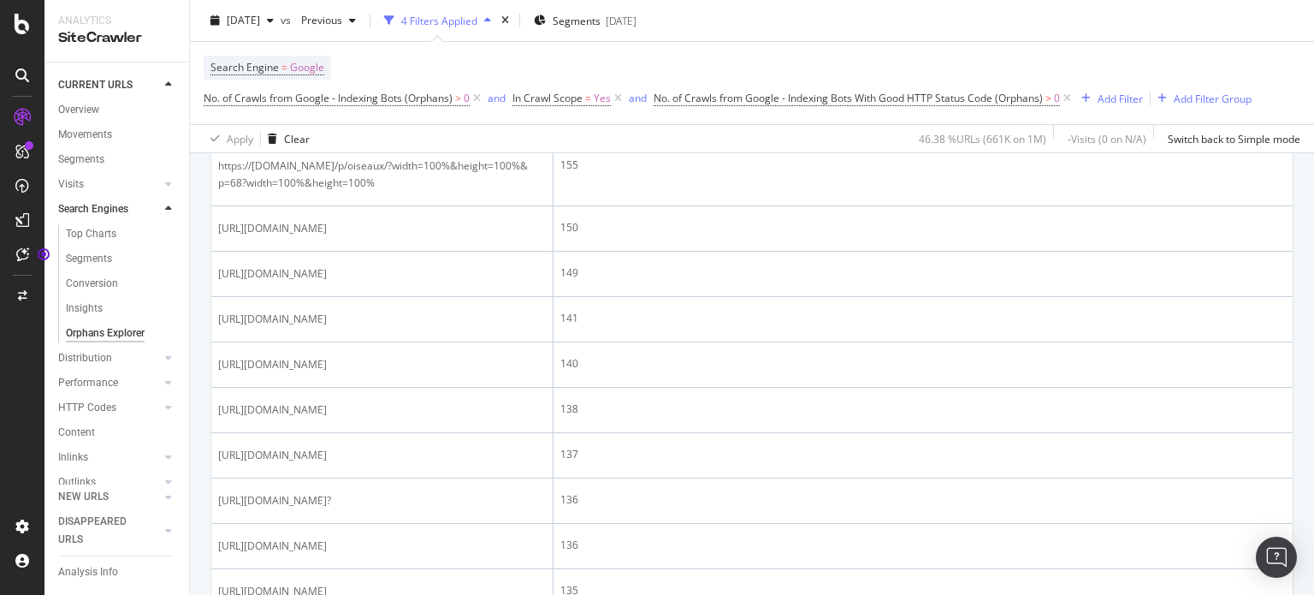
scroll to position [688, 0]
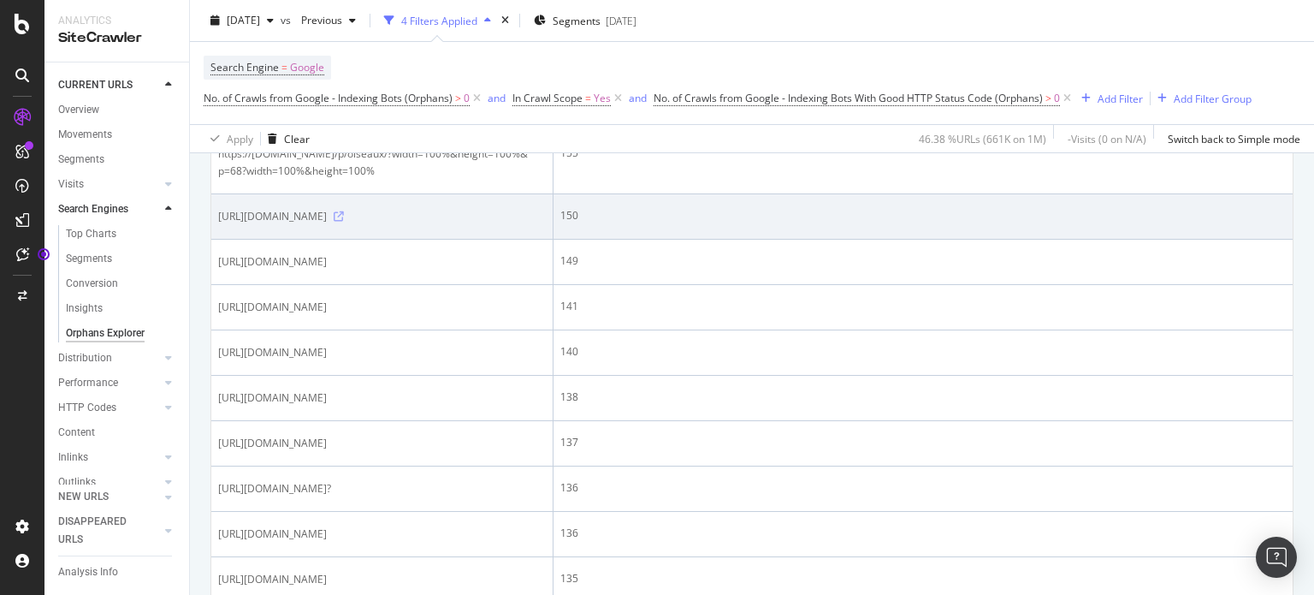
click at [344, 222] on icon at bounding box center [339, 216] width 10 height 10
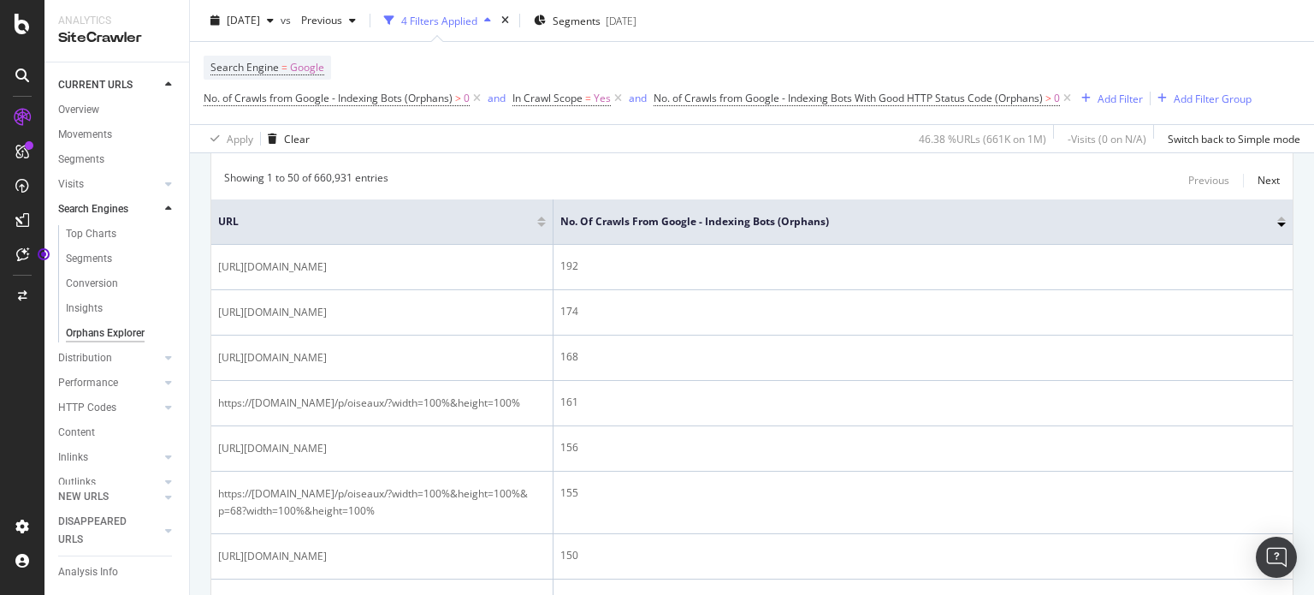
scroll to position [0, 0]
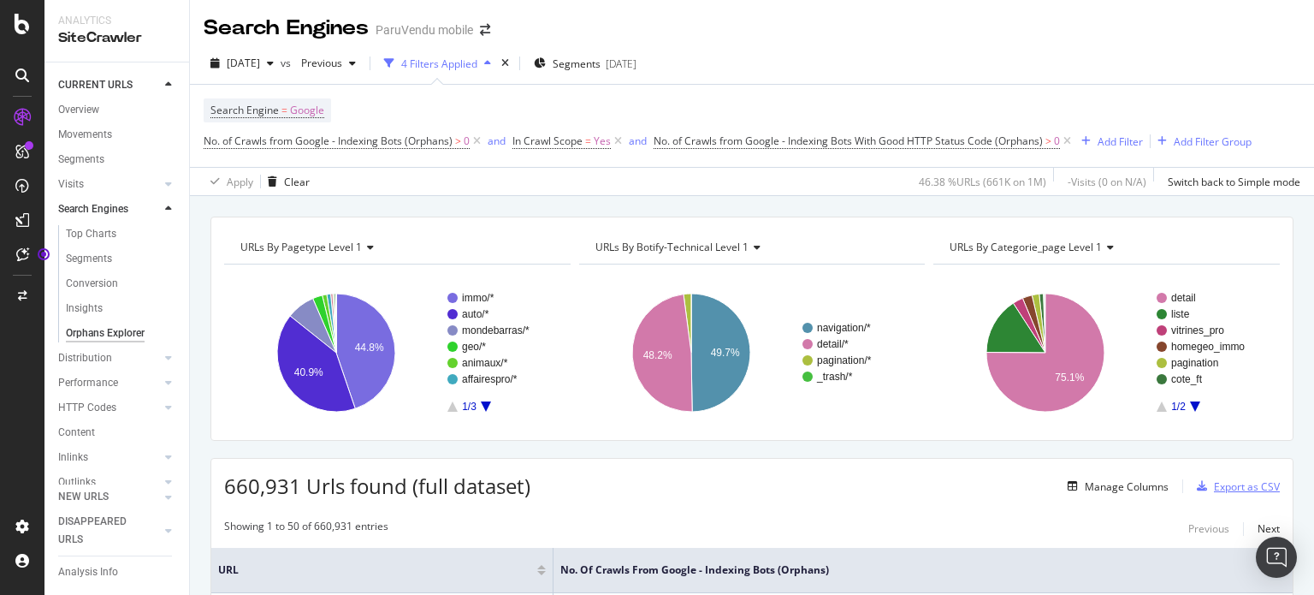
click at [1218, 487] on div "Export as CSV" at bounding box center [1247, 486] width 66 height 15
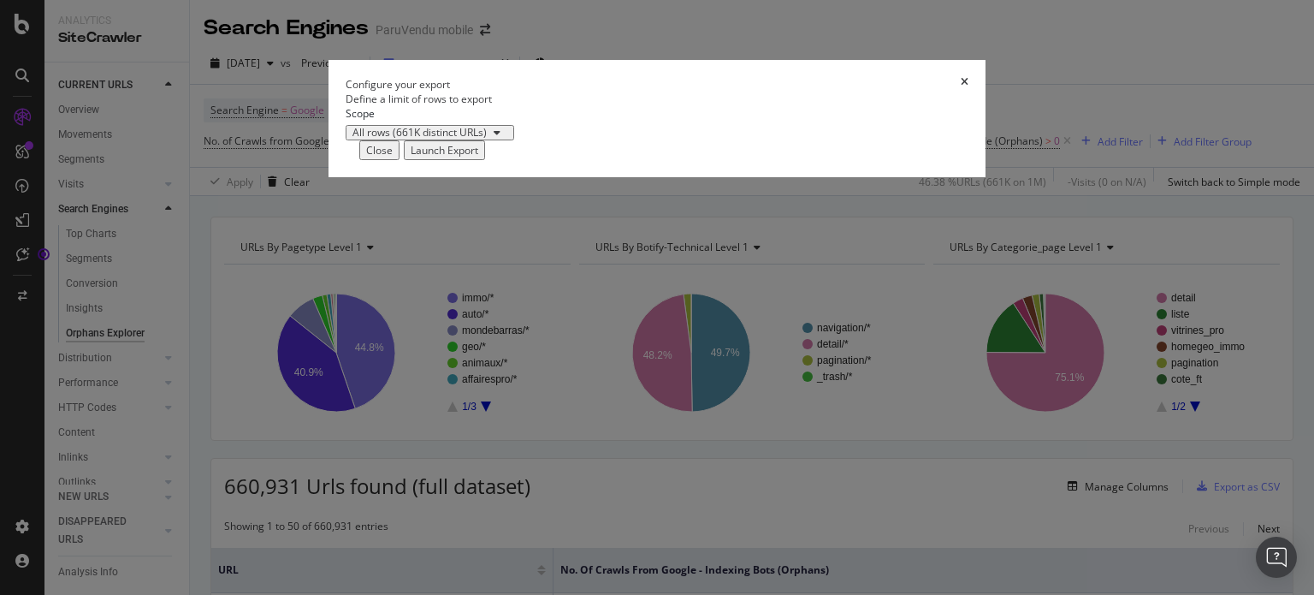
click at [478, 157] on div "Launch Export" at bounding box center [445, 150] width 68 height 15
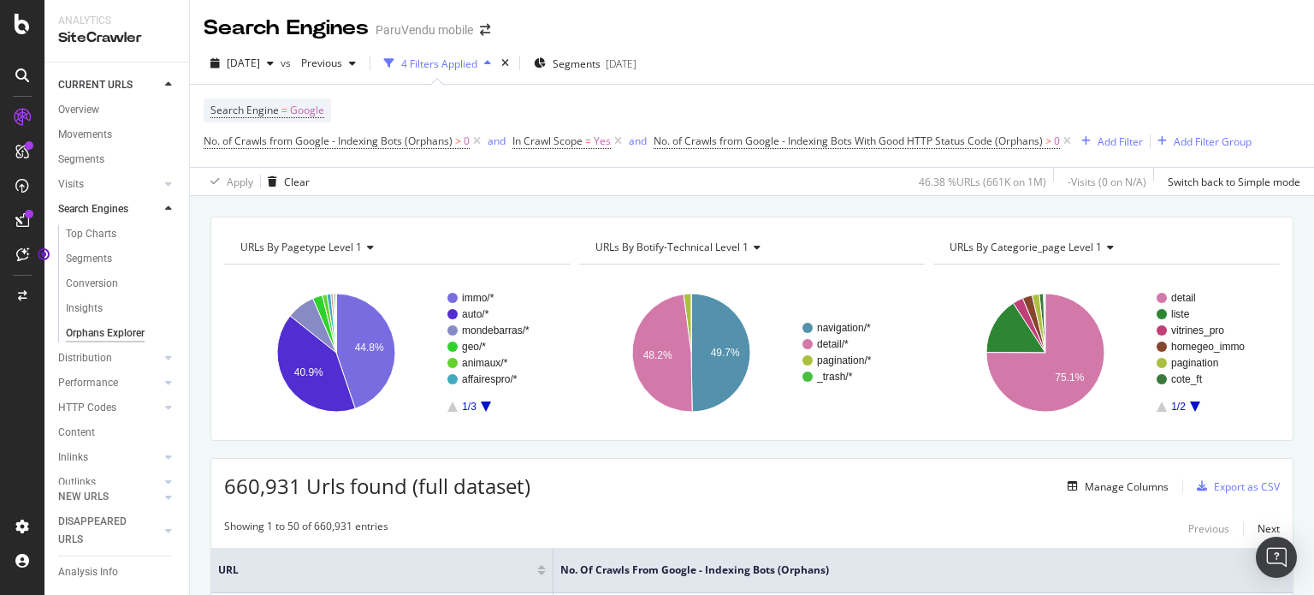
click at [840, 107] on div "Search Engine = Google No. of Crawls from Google - Indexing Bots (Orphans) > 0 …" at bounding box center [728, 125] width 1048 height 55
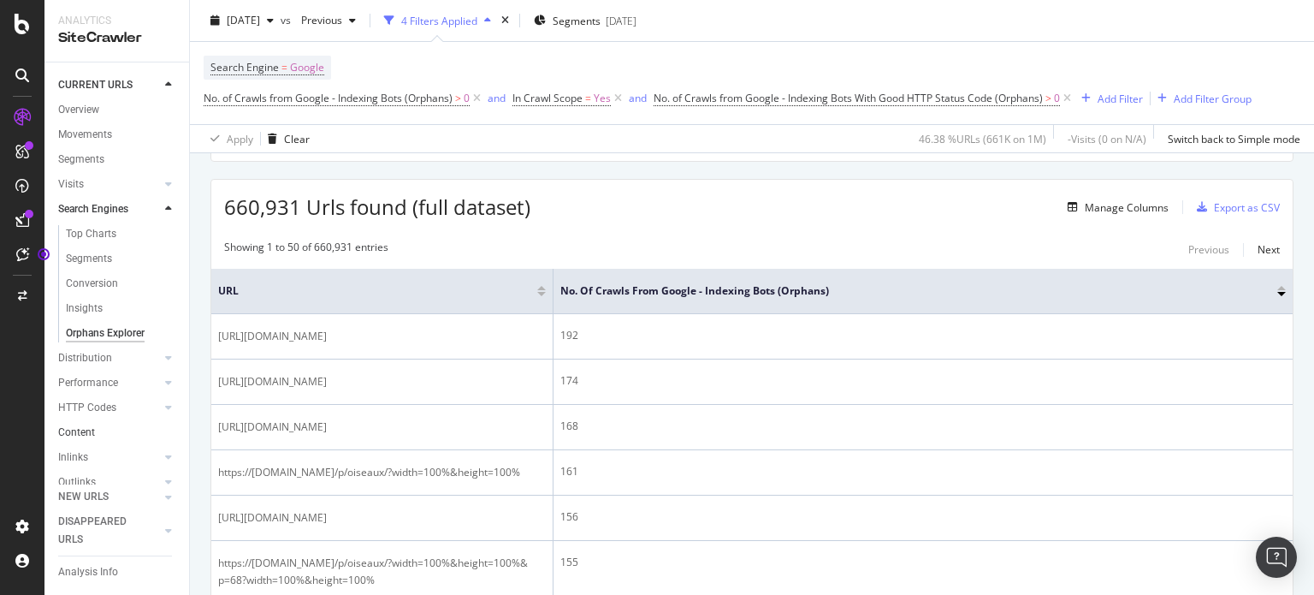
scroll to position [121, 0]
click at [916, 93] on span "No. of Crawls from Google - Indexing Bots With Good HTTP Status Code (Orphans)" at bounding box center [848, 98] width 389 height 15
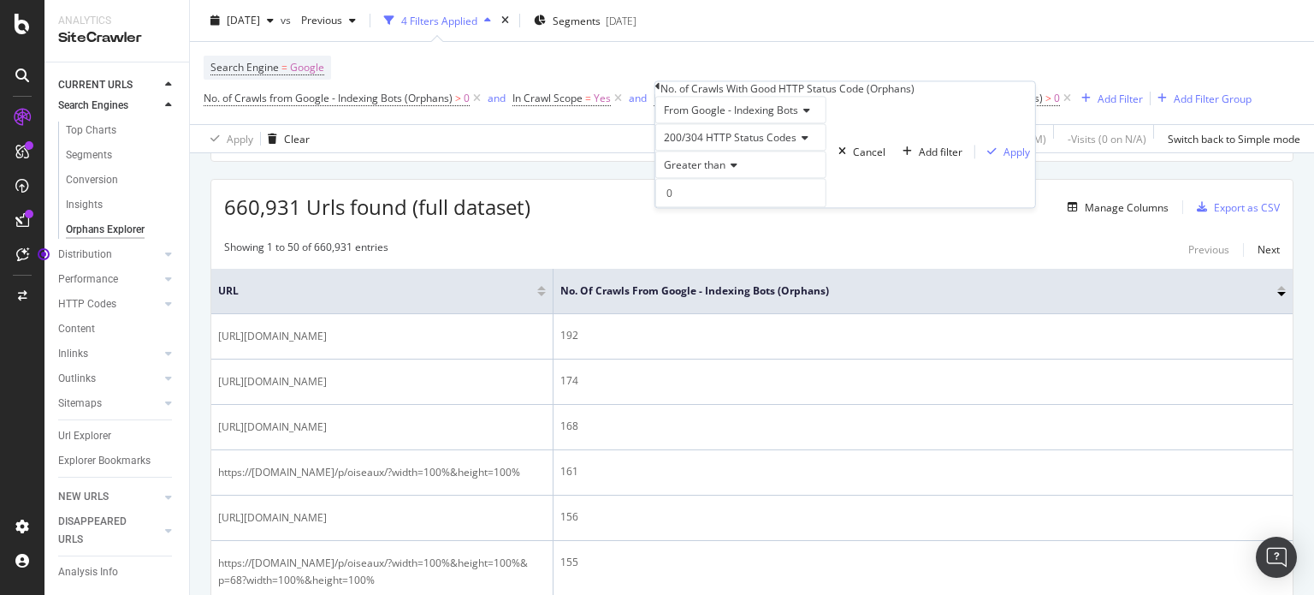
click at [712, 173] on span "Greater than" at bounding box center [695, 165] width 62 height 15
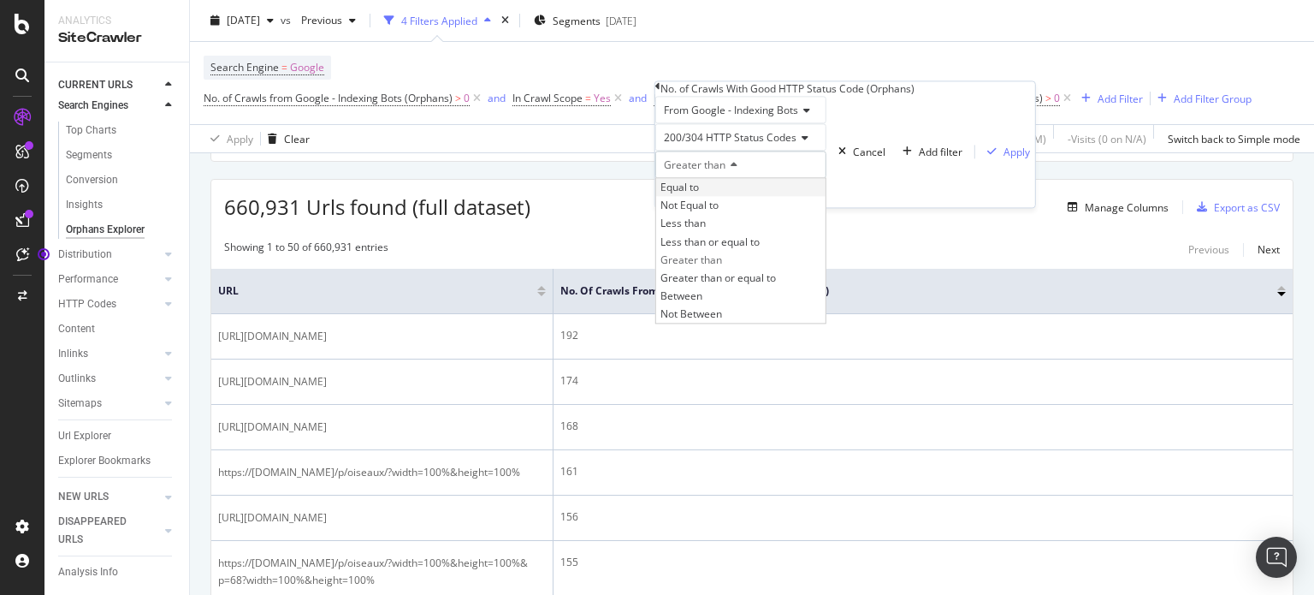
click at [699, 195] on span "Equal to" at bounding box center [680, 188] width 39 height 15
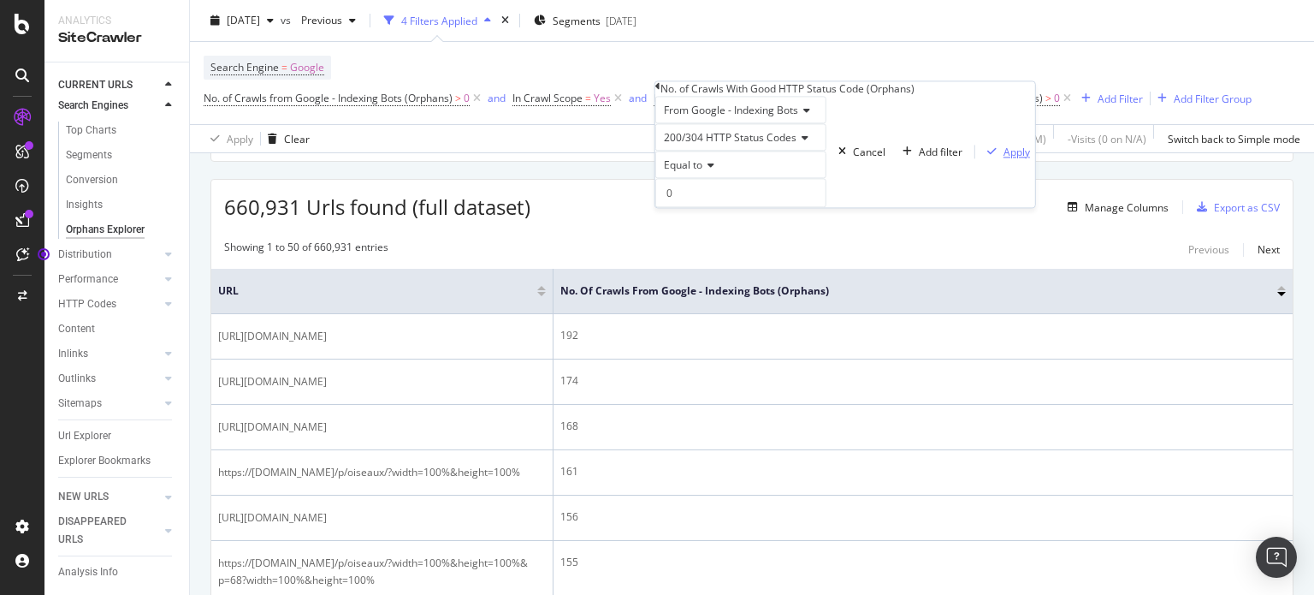
click at [1004, 159] on div "Apply" at bounding box center [1017, 152] width 27 height 15
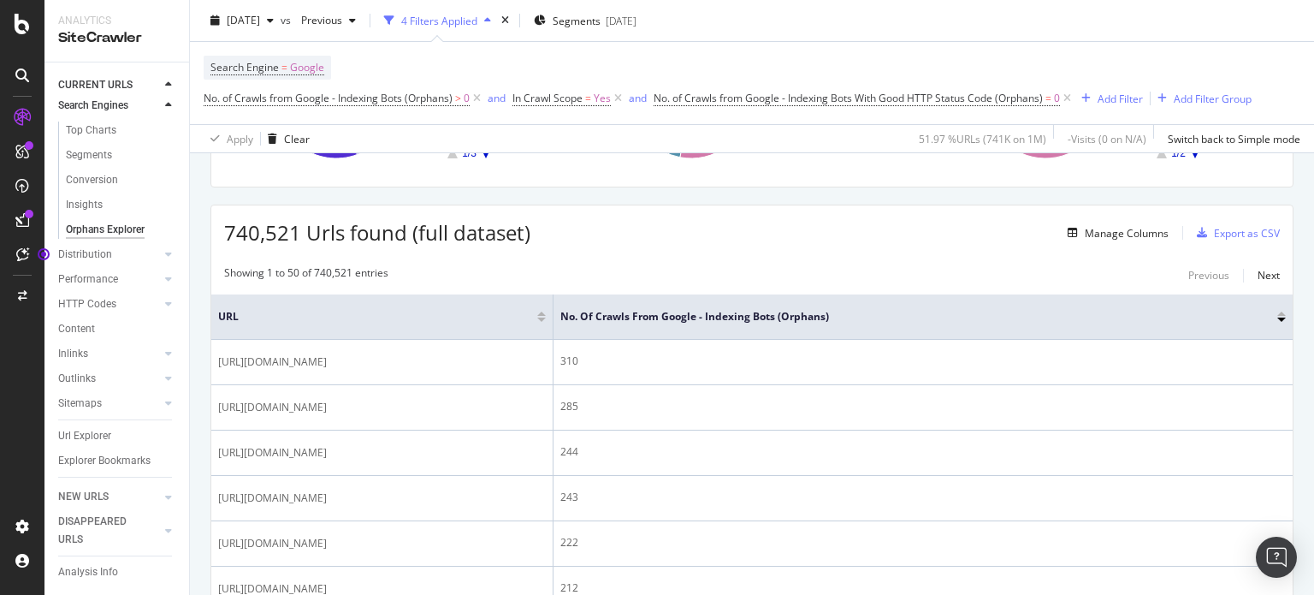
scroll to position [315, 0]
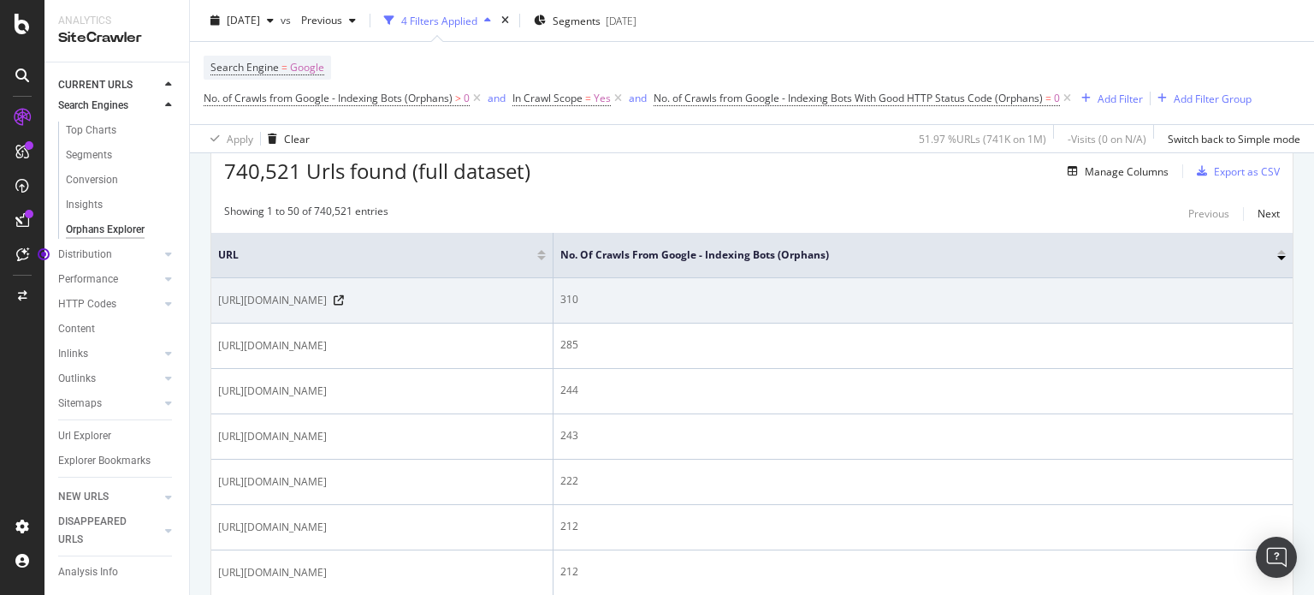
drag, startPoint x: 298, startPoint y: 317, endPoint x: 221, endPoint y: 299, distance: 79.1
click at [221, 299] on span "[URL][DOMAIN_NAME]" at bounding box center [272, 300] width 109 height 17
copy span "[URL][DOMAIN_NAME]"
click at [327, 309] on span "[URL][DOMAIN_NAME]" at bounding box center [272, 300] width 109 height 17
drag, startPoint x: 335, startPoint y: 321, endPoint x: 343, endPoint y: 300, distance: 21.9
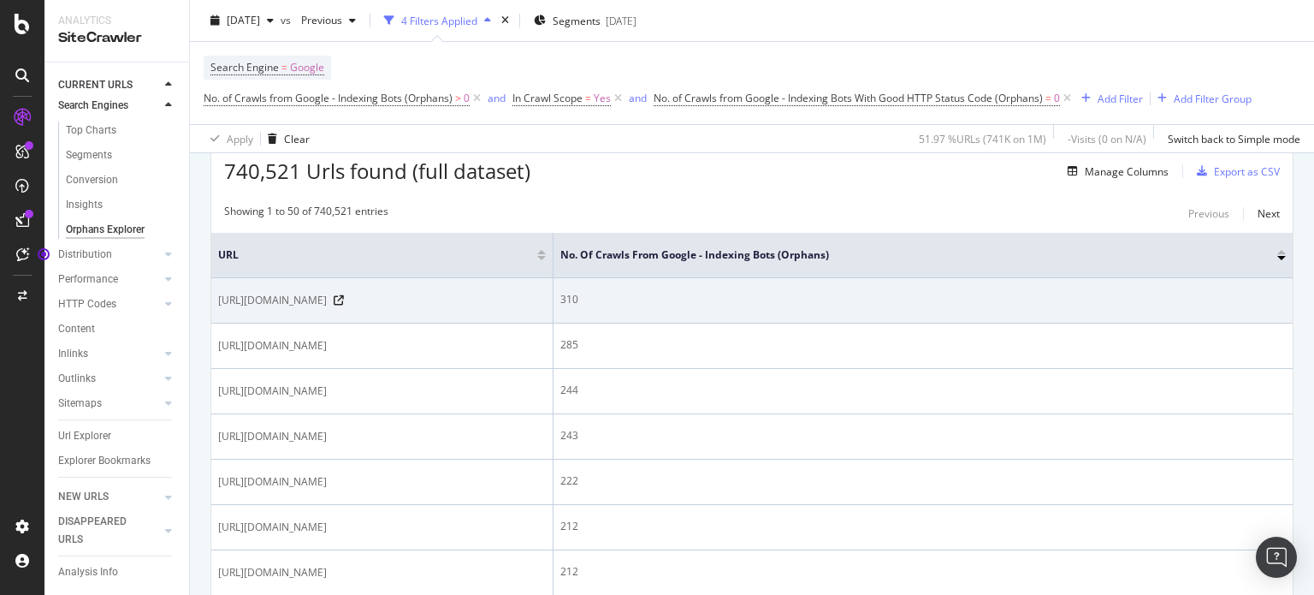
click at [327, 300] on span "[URL][DOMAIN_NAME]" at bounding box center [272, 300] width 109 height 17
copy span "/immobilier/a/vente-terrain-terrain-non-constructible/"
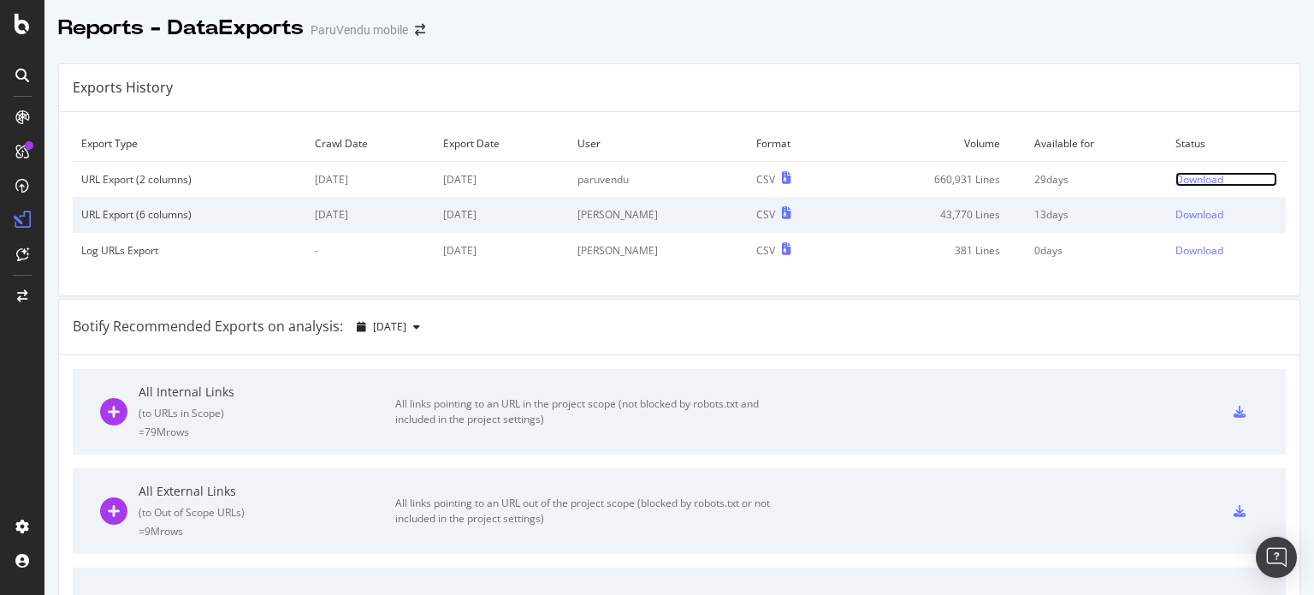
click at [1178, 172] on div "Download" at bounding box center [1200, 179] width 48 height 15
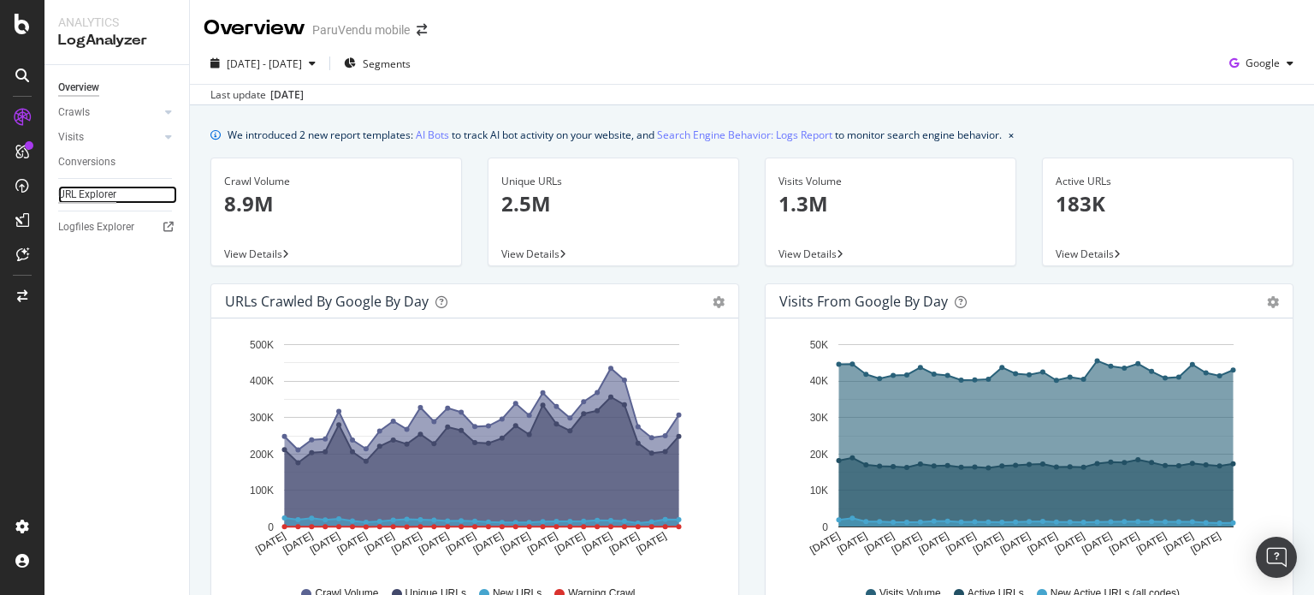
click at [79, 189] on div "URL Explorer" at bounding box center [87, 195] width 58 height 18
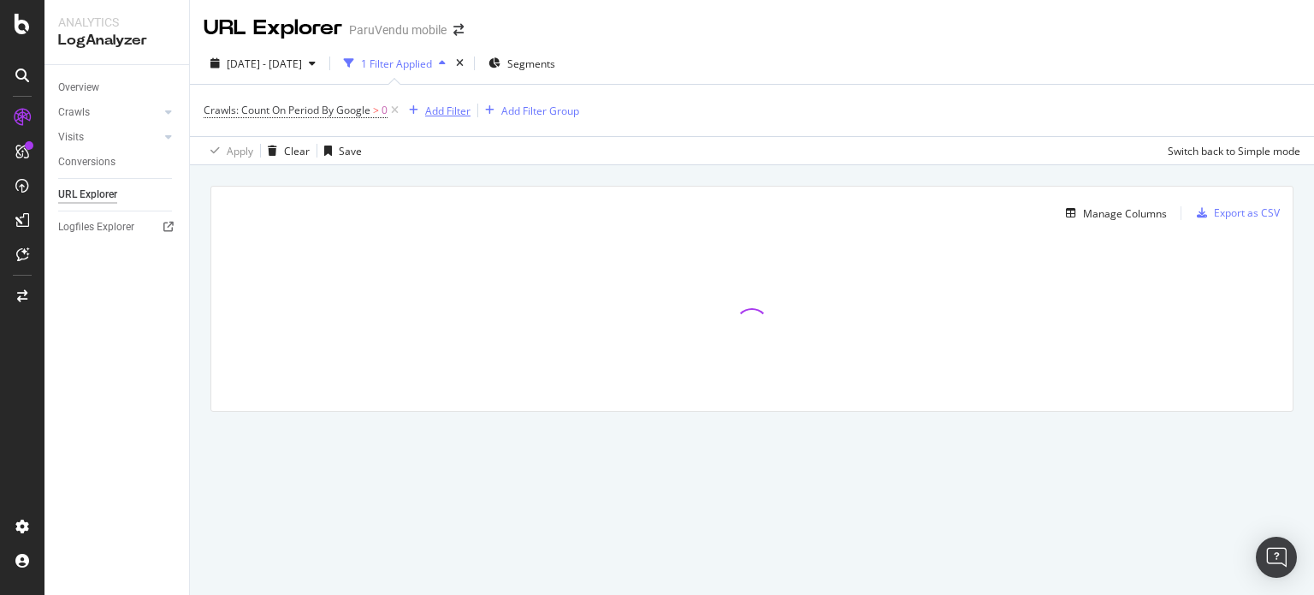
click at [430, 100] on button "Add Filter" at bounding box center [436, 110] width 68 height 21
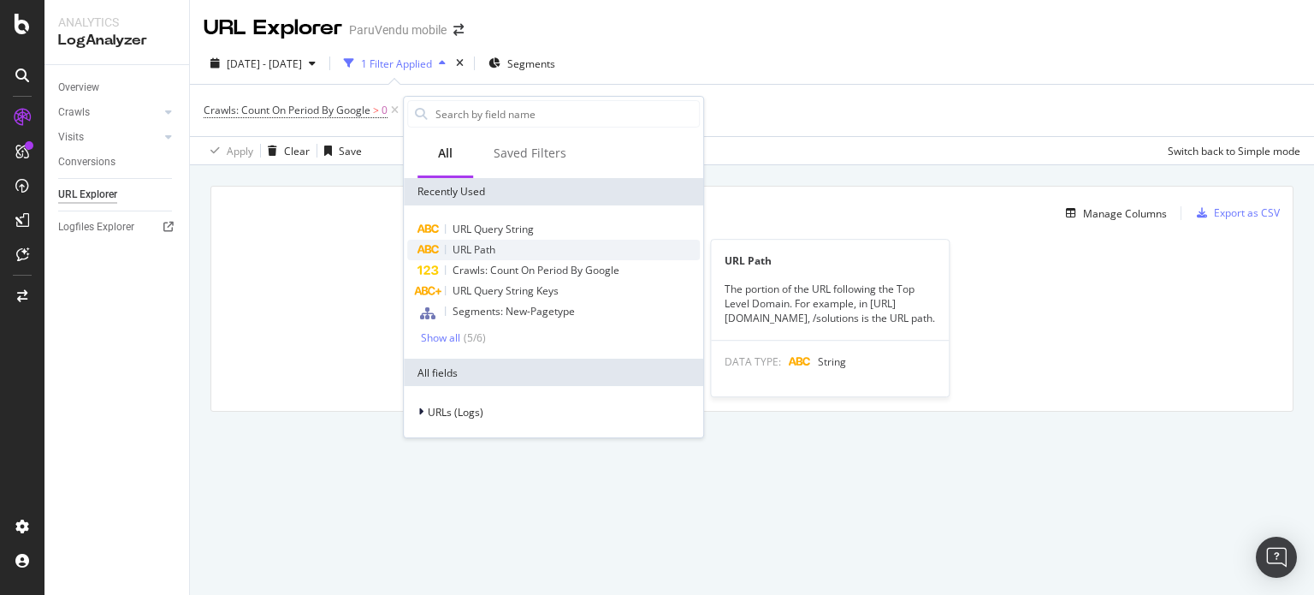
click at [480, 249] on span "URL Path" at bounding box center [474, 249] width 43 height 15
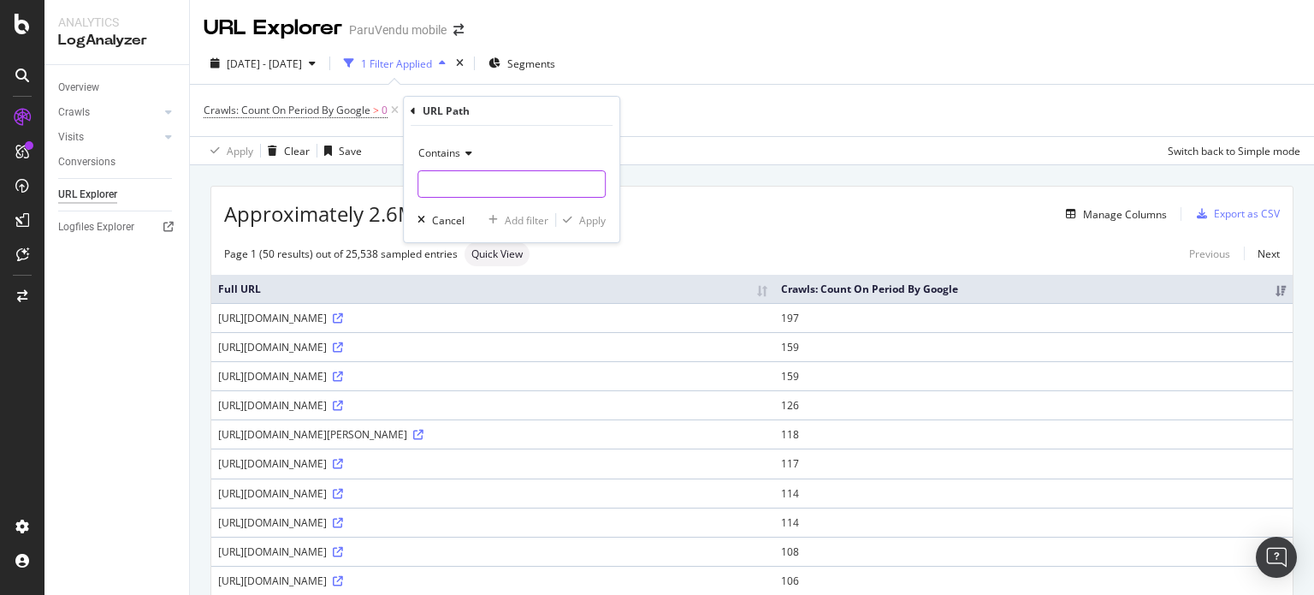
click at [459, 175] on input "text" at bounding box center [511, 183] width 187 height 27
paste input "[URL][DOMAIN_NAME]"
click at [463, 179] on input "[URL][DOMAIN_NAME]" at bounding box center [499, 183] width 162 height 27
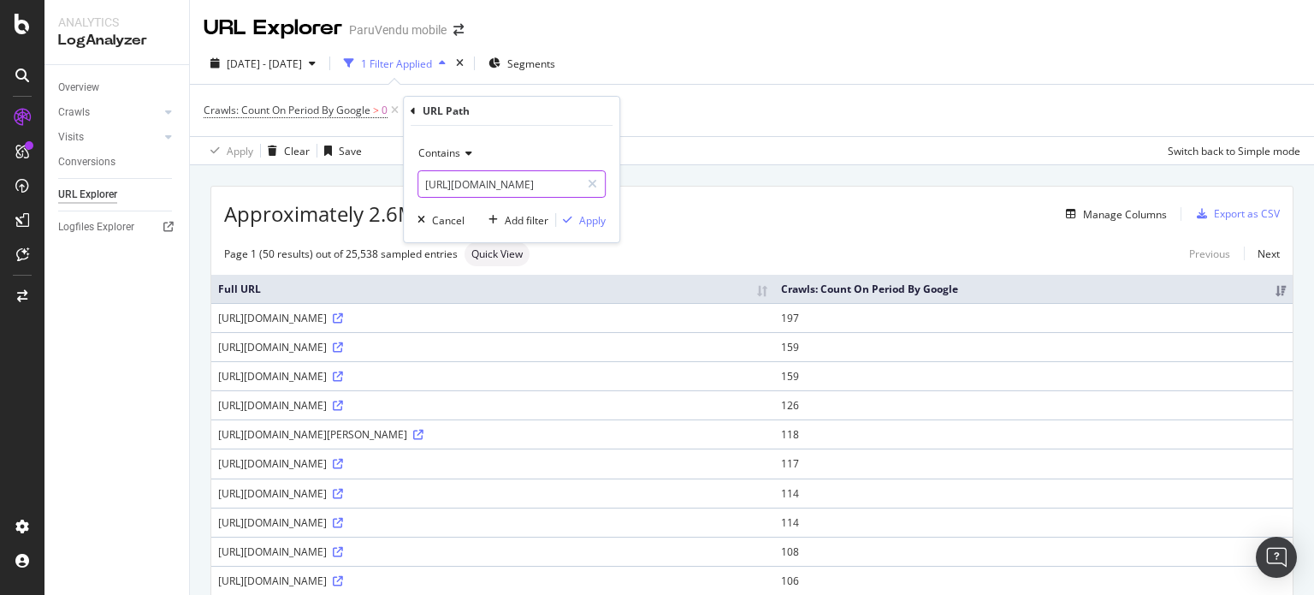
click at [551, 177] on input "[URL][DOMAIN_NAME]" at bounding box center [499, 183] width 162 height 27
type input "/immobilier/logement-etudiant/location/appartement-particulier/"
click at [589, 217] on div "Apply" at bounding box center [592, 220] width 27 height 15
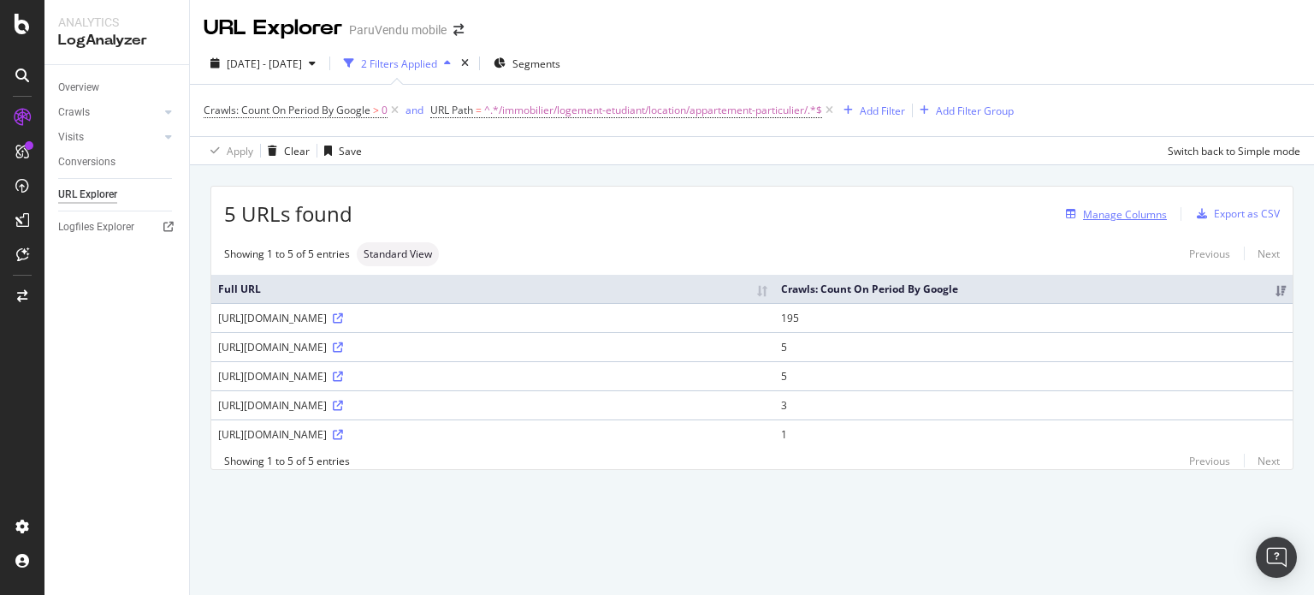
click at [1123, 213] on div "Manage Columns" at bounding box center [1125, 214] width 84 height 15
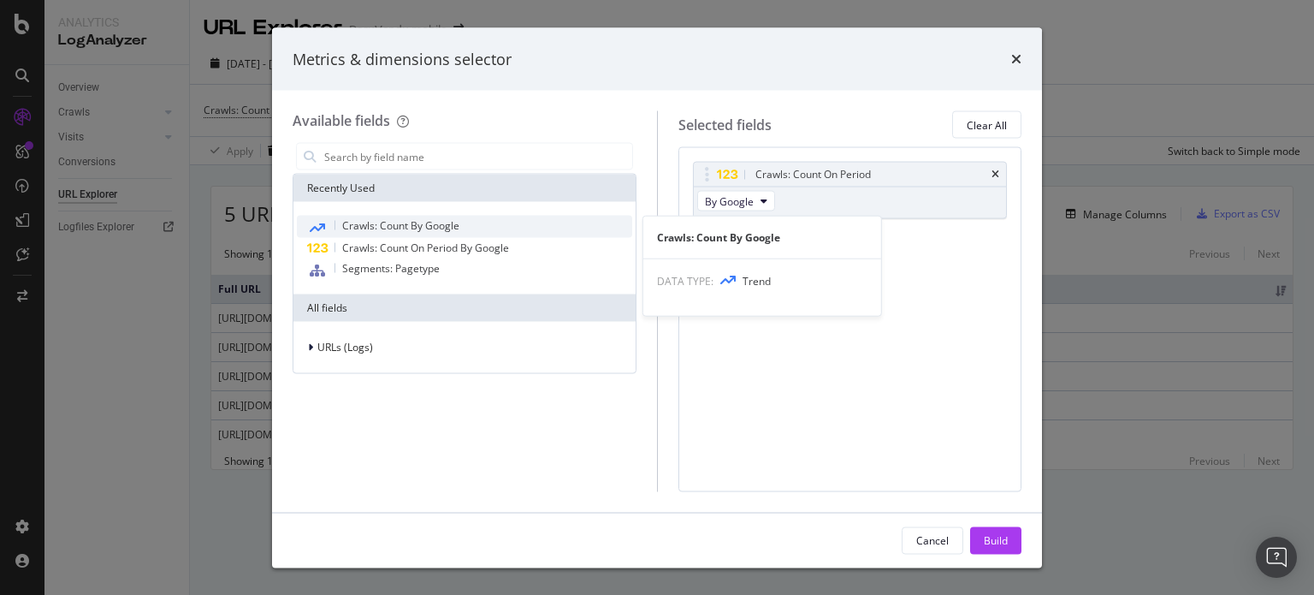
click at [382, 230] on span "Crawls: Count By Google" at bounding box center [400, 225] width 117 height 15
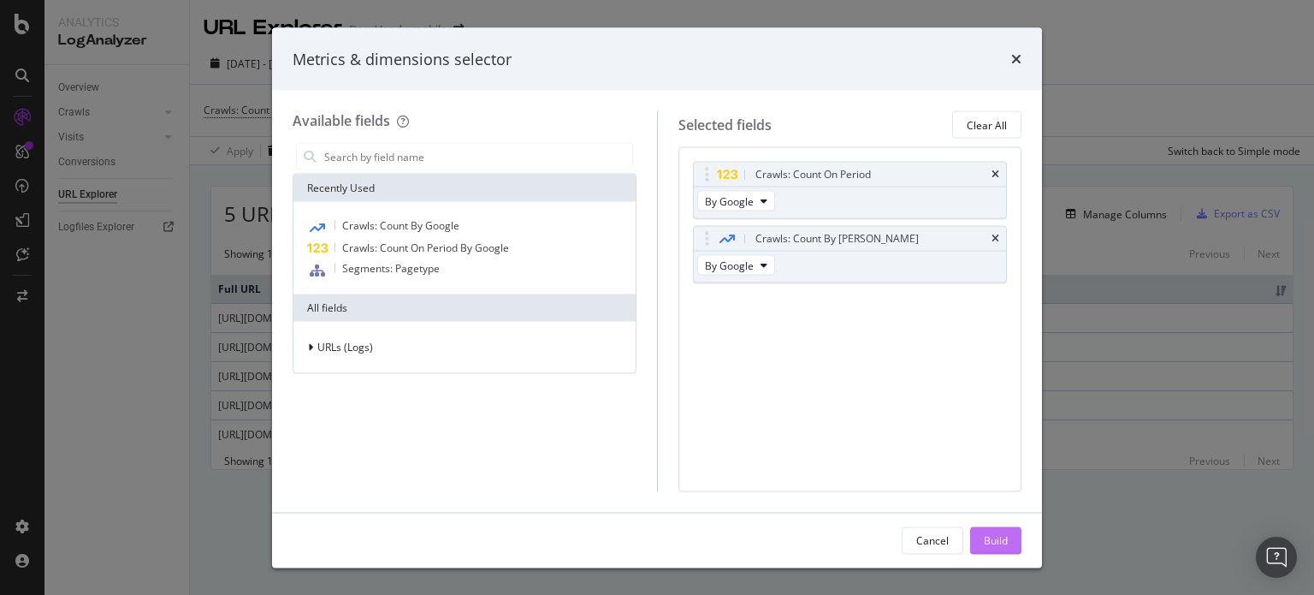
click at [993, 535] on div "Build" at bounding box center [996, 539] width 24 height 15
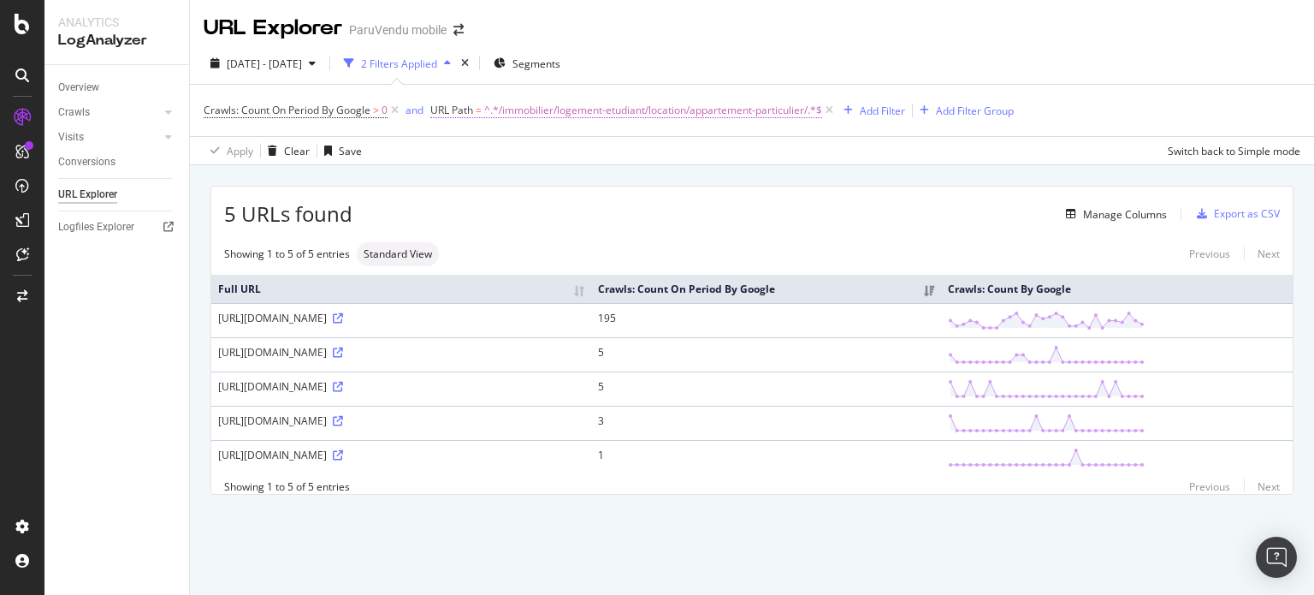
click at [602, 105] on span "^.*/immobilier/logement-etudiant/location/appartement-particulier/.*$" at bounding box center [653, 110] width 338 height 24
click at [485, 155] on span "Contains" at bounding box center [468, 150] width 42 height 15
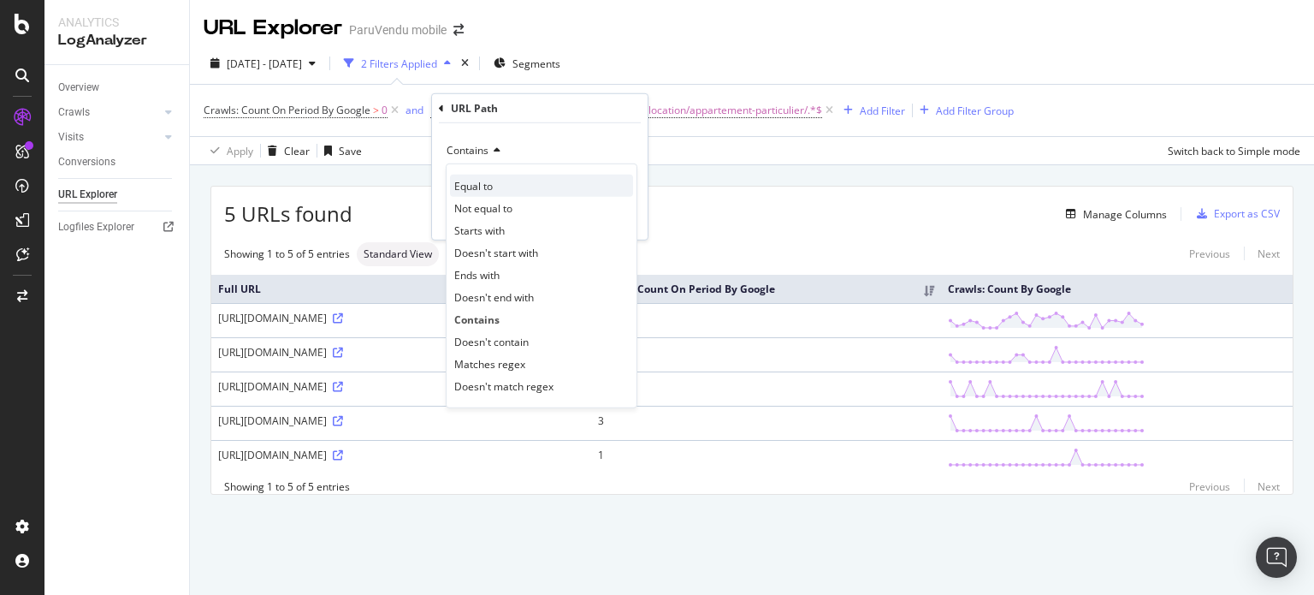
click at [479, 182] on span "Equal to" at bounding box center [473, 185] width 39 height 15
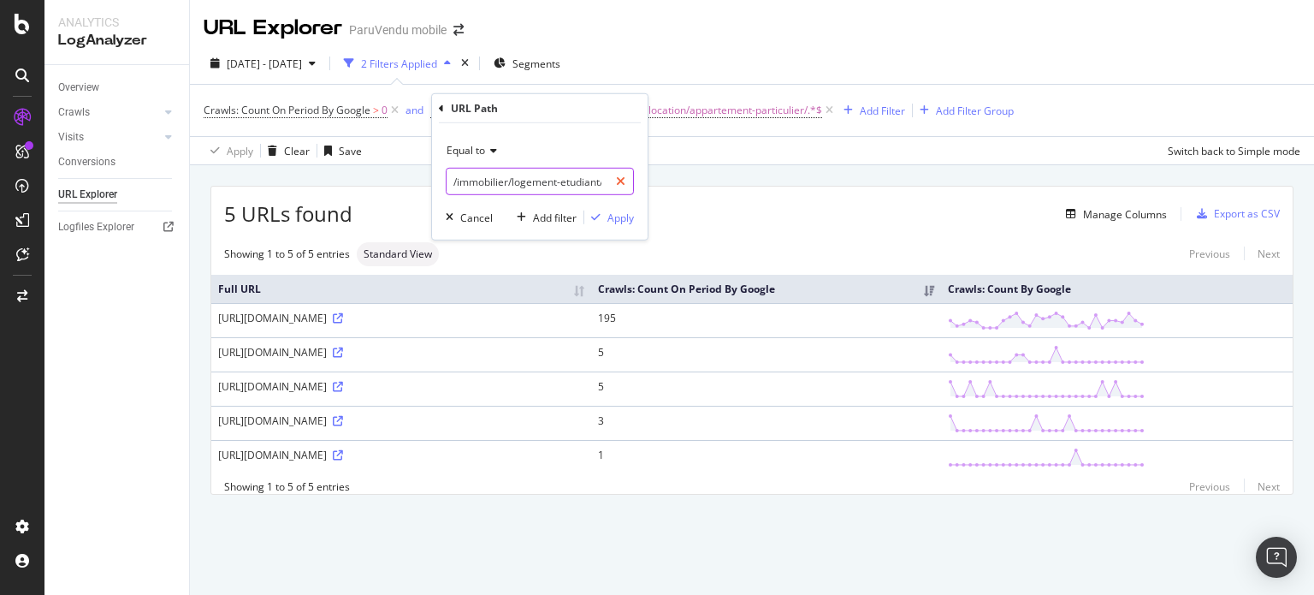
click at [619, 181] on icon at bounding box center [620, 181] width 9 height 12
click at [565, 179] on input "text" at bounding box center [540, 181] width 187 height 27
paste input "/immobilier/a/vente-terrain-terrain-non-constructible/"
type input "/immobilier/a/vente-terrain-terrain-non-constructible/"
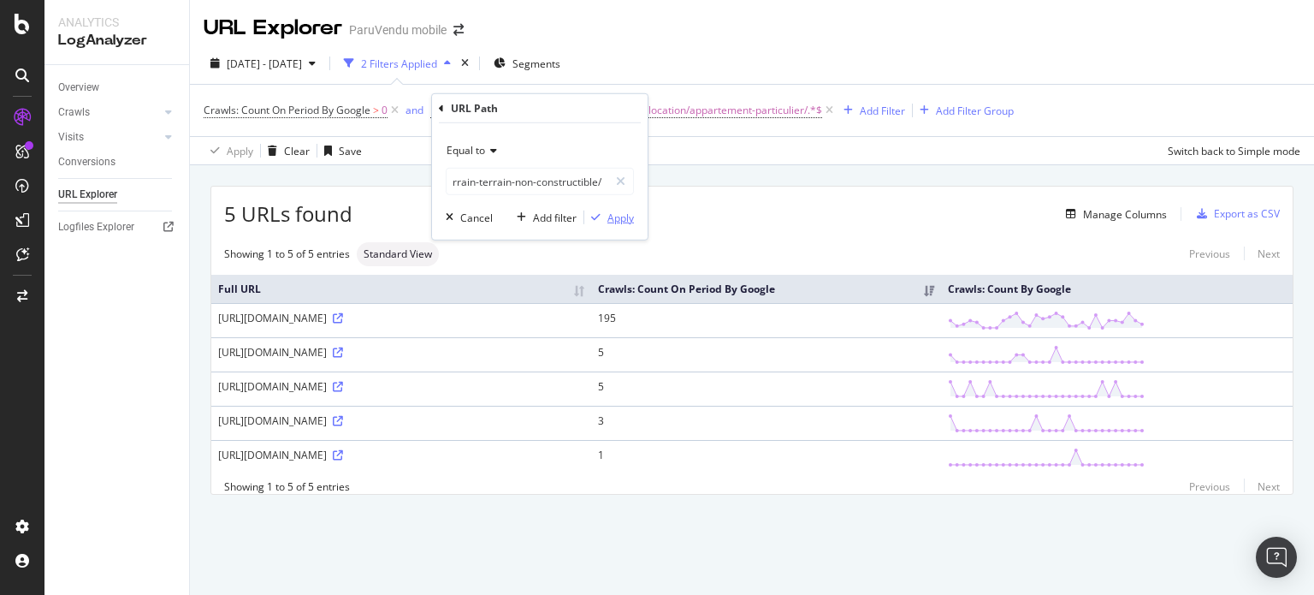
click at [613, 211] on div "Apply" at bounding box center [620, 217] width 27 height 15
